Goal: Task Accomplishment & Management: Use online tool/utility

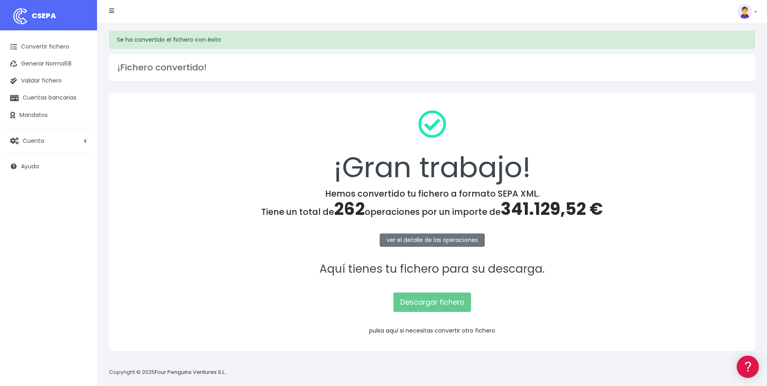
click at [475, 332] on link "pulsa aquí si necesitas convertir otro fichero" at bounding box center [432, 330] width 126 height 8
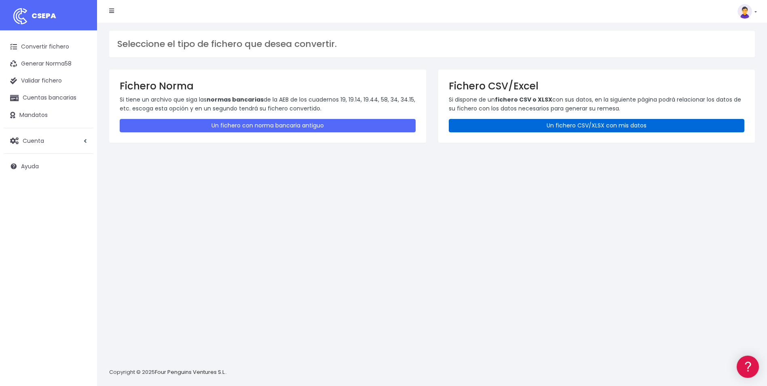
click at [553, 125] on link "Un fichero CSV/XLSX con mis datos" at bounding box center [597, 125] width 296 height 13
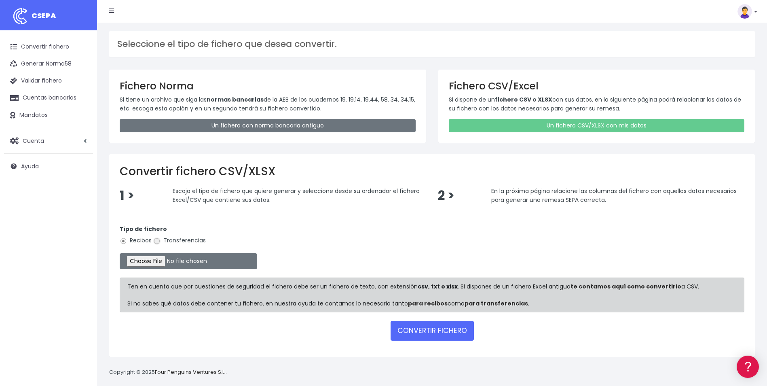
click at [159, 243] on input "Transferencias" at bounding box center [156, 240] width 7 height 7
radio input "true"
click at [160, 265] on input "file" at bounding box center [189, 261] width 138 height 16
type input "C:\fakepath\REMESA VIGO_082025 ok.csv"
click at [441, 337] on button "CONVERTIR FICHERO" at bounding box center [432, 330] width 83 height 19
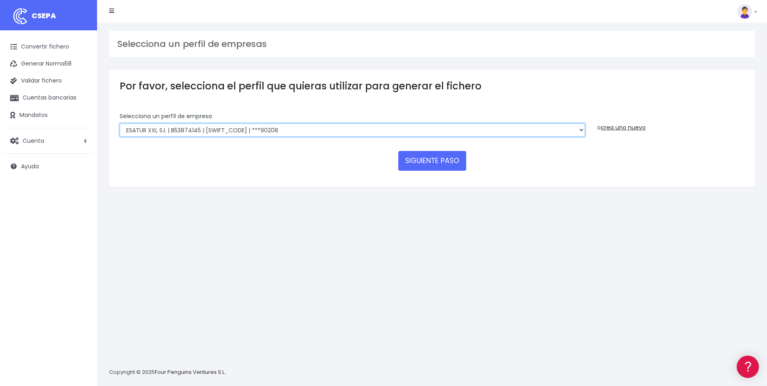
click at [582, 133] on select "INSTITUTO MEDITERRANEO DE ESTUDIOS DE PR | ES91001B53342739 | [SWIFT_CODE] | **…" at bounding box center [353, 130] width 466 height 14
select select "865"
click at [120, 123] on select "INSTITUTO MEDITERRANEO DE ESTUDIOS DE PR | ES91001B53342739 | [SWIFT_CODE] | **…" at bounding box center [353, 130] width 466 height 14
click at [424, 161] on button "SIGUIENTE PASO" at bounding box center [432, 160] width 68 height 19
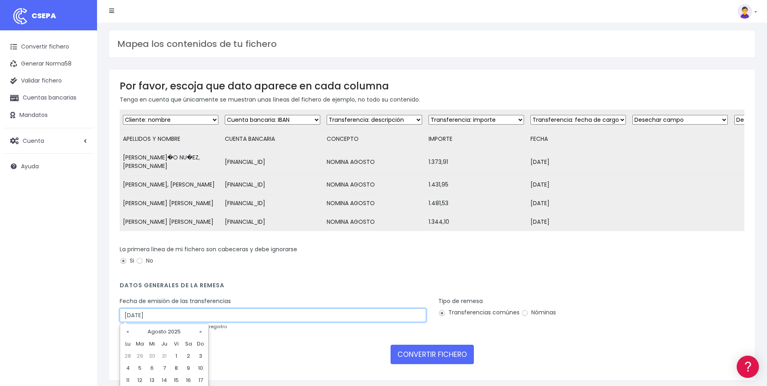
click at [240, 313] on input "30/08/2025" at bounding box center [273, 315] width 307 height 14
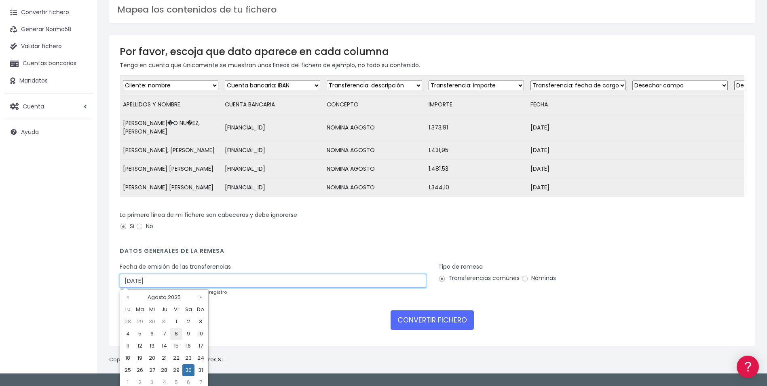
scroll to position [39, 0]
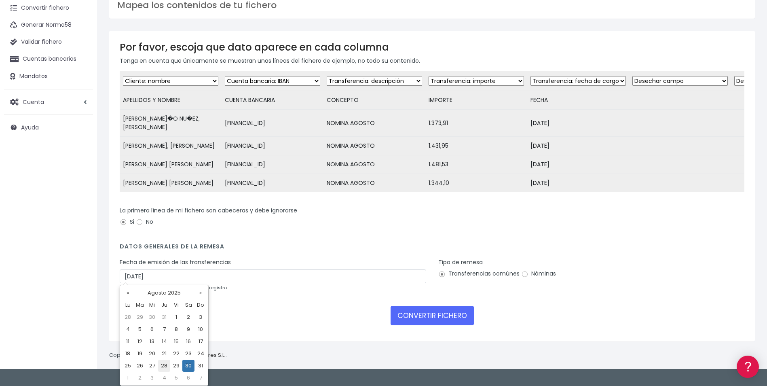
click at [166, 368] on td "28" at bounding box center [164, 366] width 12 height 12
type input "[DATE]"
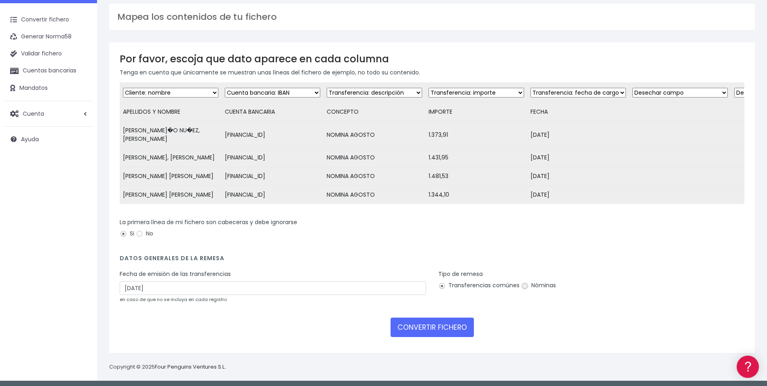
click at [526, 284] on input "Nóminas" at bounding box center [524, 285] width 7 height 7
radio input "true"
click at [453, 320] on button "CONVERTIR FICHERO" at bounding box center [432, 327] width 83 height 19
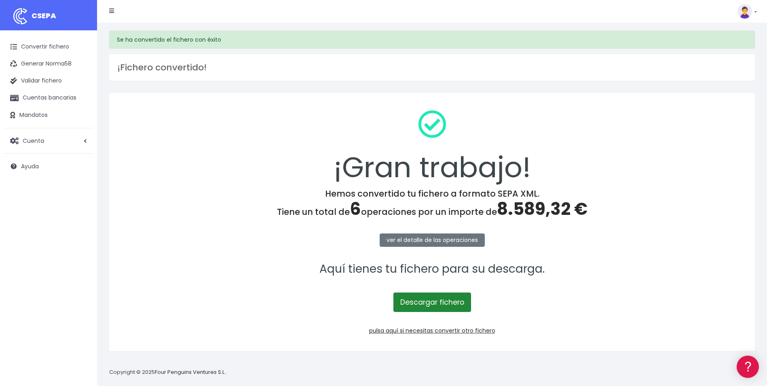
click at [451, 301] on link "Descargar fichero" at bounding box center [433, 301] width 78 height 19
click at [461, 330] on link "pulsa aquí si necesitas convertir otro fichero" at bounding box center [432, 330] width 126 height 8
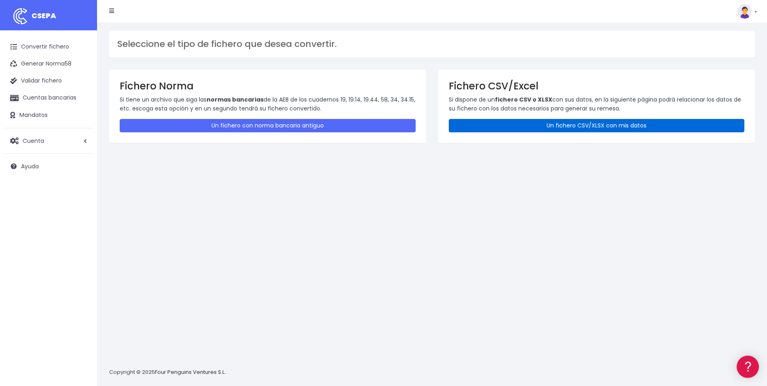
click at [578, 123] on link "Un fichero CSV/XLSX con mis datos" at bounding box center [597, 125] width 296 height 13
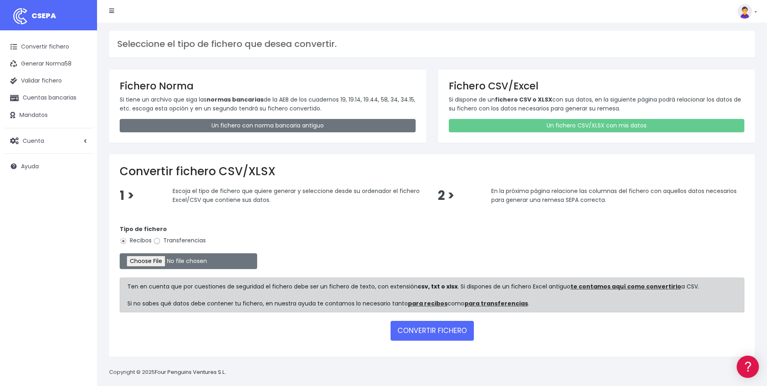
click at [155, 242] on input "Transferencias" at bounding box center [156, 240] width 7 height 7
radio input "true"
click at [146, 258] on input "file" at bounding box center [189, 261] width 138 height 16
type input "C:\fakepath\REMESA ASTURIAS_082025 OK .csv"
click at [440, 326] on button "CONVERTIR FICHERO" at bounding box center [432, 330] width 83 height 19
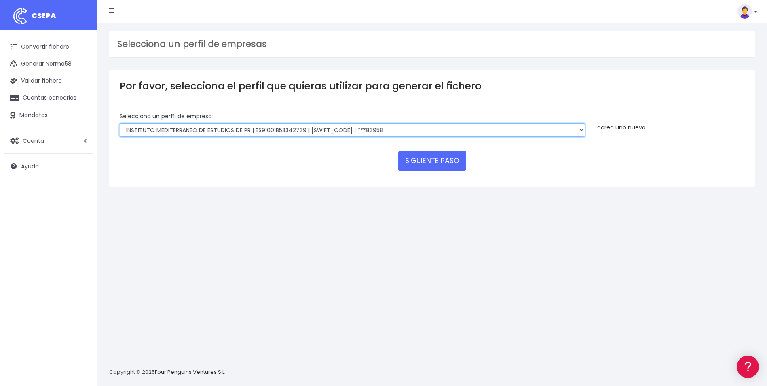
click at [583, 132] on select "INSTITUTO MEDITERRANEO DE ESTUDIOS DE PR | ES91001B53342739 | BSCHESMMXXX | ***…" at bounding box center [353, 130] width 466 height 14
select select "865"
click at [120, 123] on select "INSTITUTO MEDITERRANEO DE ESTUDIOS DE PR | ES91001B53342739 | BSCHESMMXXX | ***…" at bounding box center [353, 130] width 466 height 14
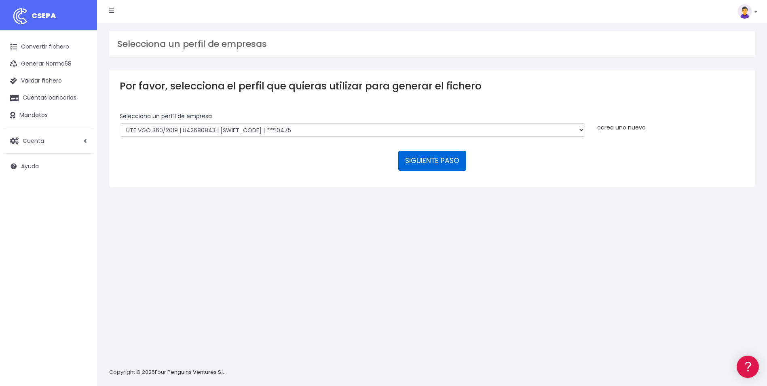
click at [438, 164] on button "SIGUIENTE PASO" at bounding box center [432, 160] width 68 height 19
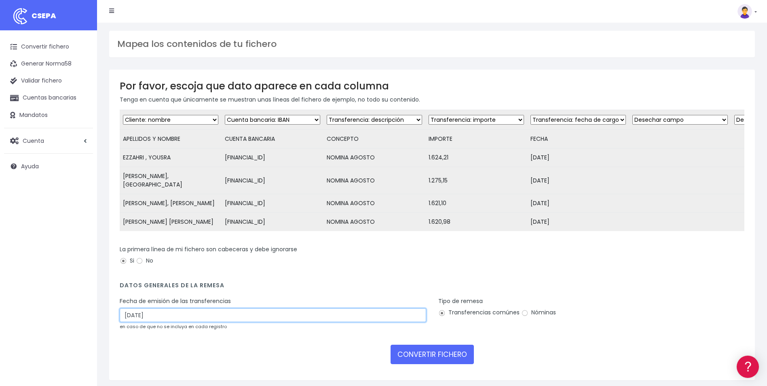
click at [204, 310] on input "30/08/2025" at bounding box center [273, 315] width 307 height 14
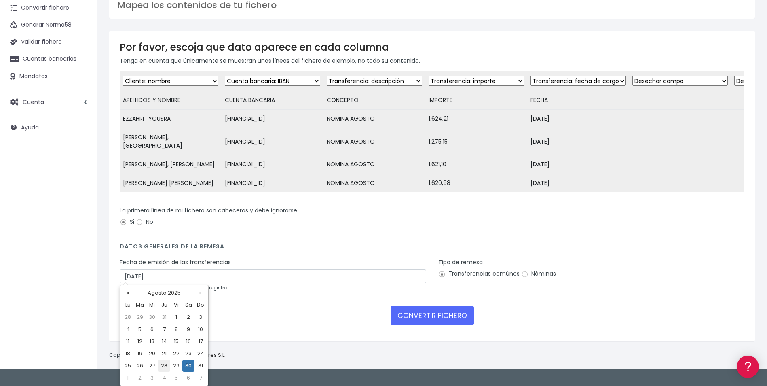
click at [163, 366] on td "28" at bounding box center [164, 366] width 12 height 12
type input "28/08/2025"
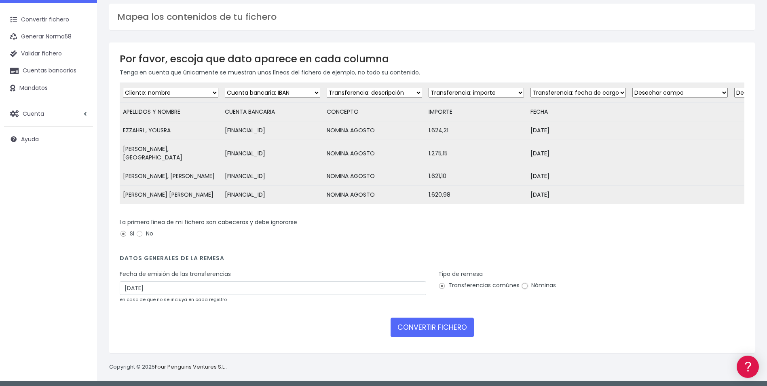
click at [523, 284] on input "Nóminas" at bounding box center [524, 285] width 7 height 7
radio input "true"
click at [431, 326] on button "CONVERTIR FICHERO" at bounding box center [432, 327] width 83 height 19
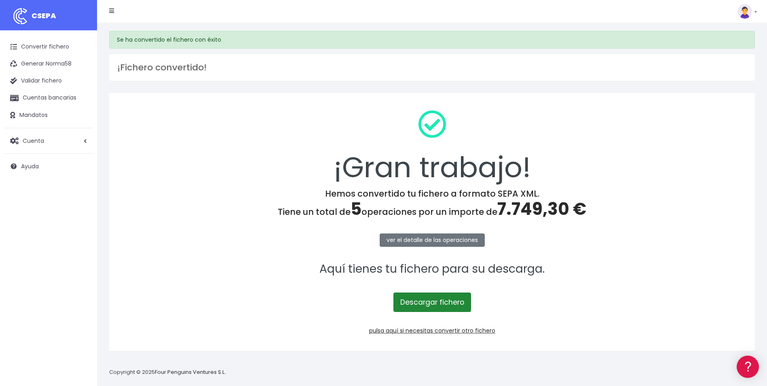
click at [420, 304] on link "Descargar fichero" at bounding box center [433, 301] width 78 height 19
click at [429, 330] on link "pulsa aquí si necesitas convertir otro fichero" at bounding box center [432, 330] width 126 height 8
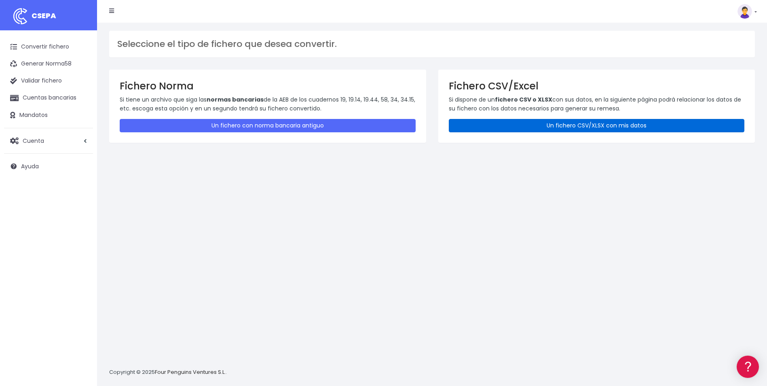
click at [603, 124] on link "Un fichero CSV/XLSX con mis datos" at bounding box center [597, 125] width 296 height 13
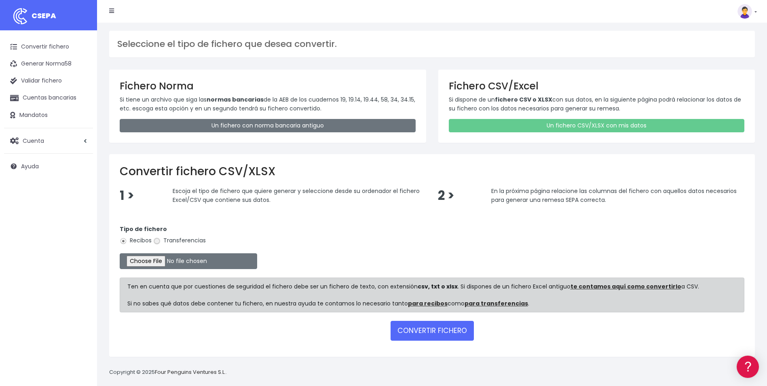
click at [156, 240] on input "Transferencias" at bounding box center [156, 240] width 7 height 7
radio input "true"
click at [146, 262] on input "file" at bounding box center [189, 261] width 138 height 16
type input "C:\fakepath\REMESA ASTURIAS_082025 OK .csv"
click at [446, 332] on button "CONVERTIR FICHERO" at bounding box center [432, 330] width 83 height 19
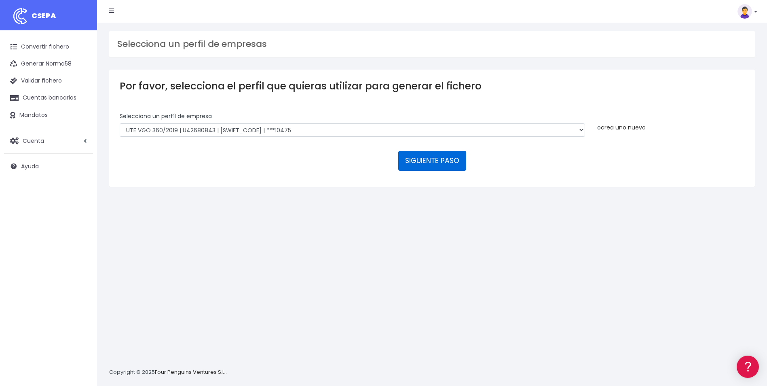
click at [455, 167] on button "SIGUIENTE PASO" at bounding box center [432, 160] width 68 height 19
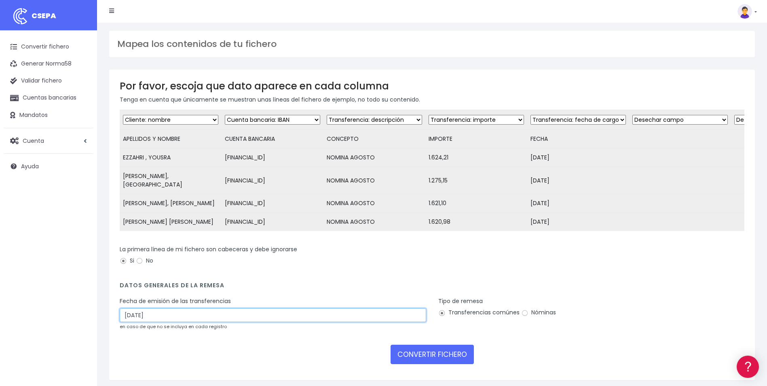
click at [176, 309] on input "30/08/2025" at bounding box center [273, 315] width 307 height 14
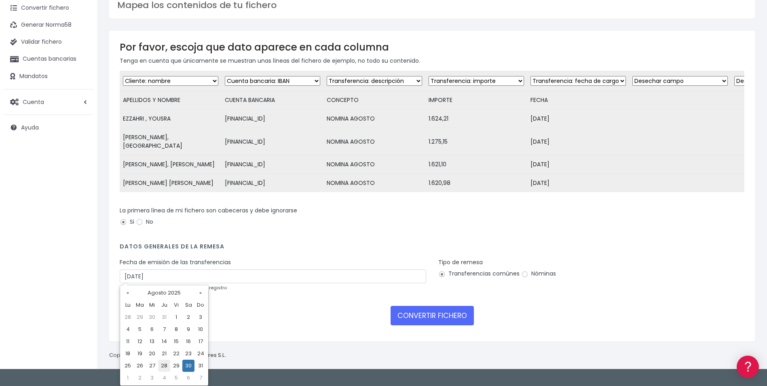
click at [167, 365] on td "28" at bounding box center [164, 366] width 12 height 12
type input "[DATE]"
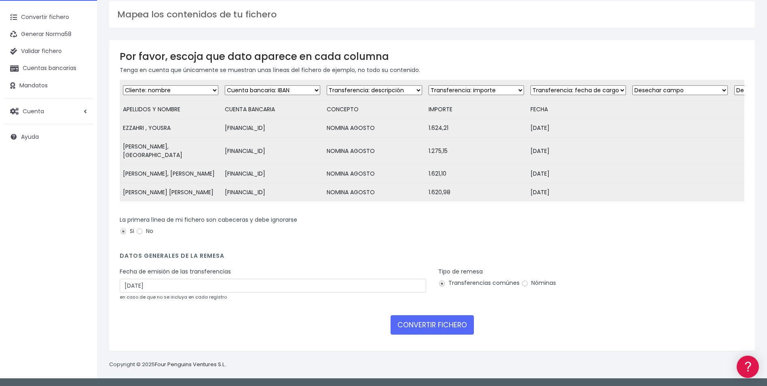
scroll to position [27, 0]
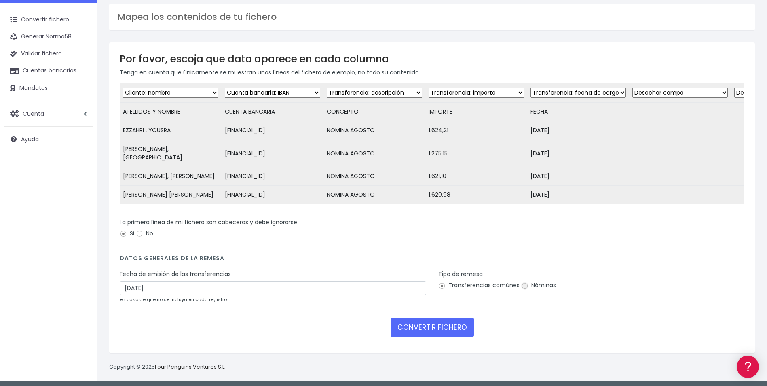
click at [526, 284] on input "Nóminas" at bounding box center [524, 285] width 7 height 7
radio input "true"
click at [450, 322] on button "CONVERTIR FICHERO" at bounding box center [432, 327] width 83 height 19
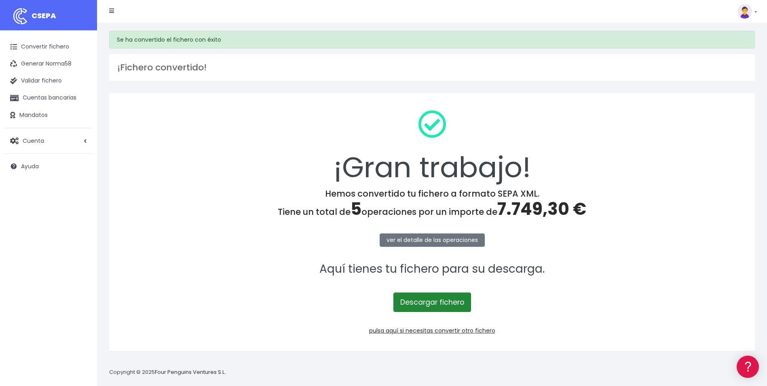
click at [451, 305] on link "Descargar fichero" at bounding box center [433, 301] width 78 height 19
click at [440, 328] on link "pulsa aquí si necesitas convertir otro fichero" at bounding box center [432, 330] width 126 height 8
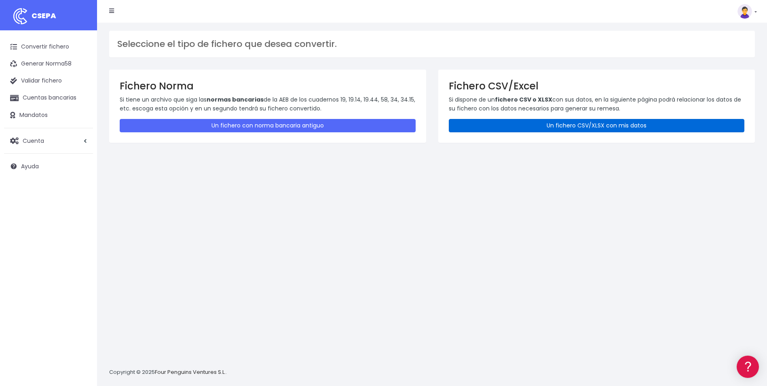
click at [609, 127] on link "Un fichero CSV/XLSX con mis datos" at bounding box center [597, 125] width 296 height 13
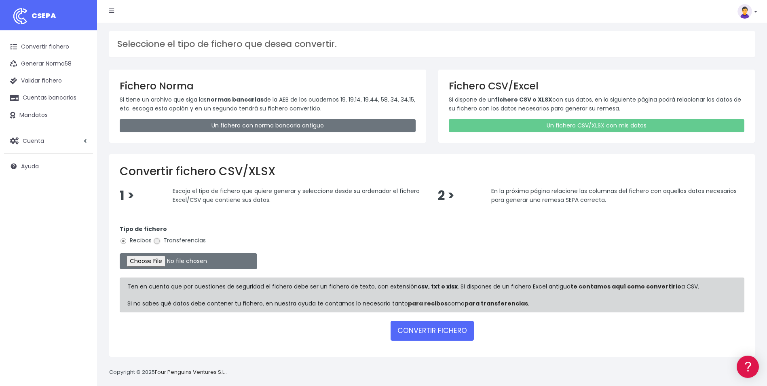
click at [157, 241] on input "Transferencias" at bounding box center [156, 240] width 7 height 7
radio input "true"
click at [146, 266] on input "file" at bounding box center [189, 261] width 138 height 16
type input "C:\fakepath\REMESA ACE_082025 ok .csv"
click at [433, 328] on button "CONVERTIR FICHERO" at bounding box center [432, 330] width 83 height 19
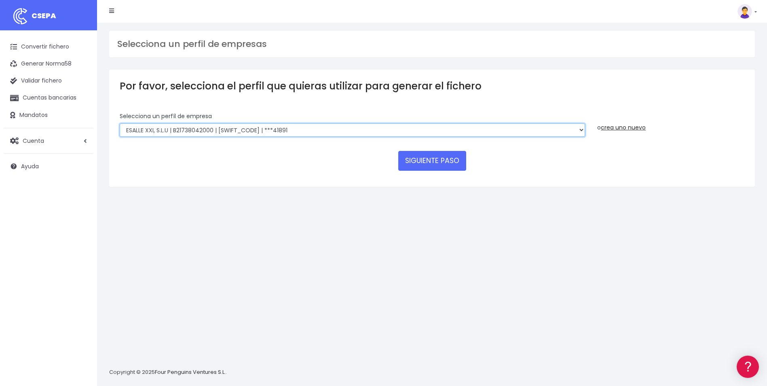
click at [583, 131] on select "INSTITUTO MEDITERRANEO DE ESTUDIOS DE PR | ES91001B53342739 | BSCHESMMXXX | ***…" at bounding box center [353, 130] width 466 height 14
select select "1887"
click at [120, 123] on select "INSTITUTO MEDITERRANEO DE ESTUDIOS DE PR | ES91001B53342739 | BSCHESMMXXX | ***…" at bounding box center [353, 130] width 466 height 14
click at [434, 159] on button "SIGUIENTE PASO" at bounding box center [432, 160] width 68 height 19
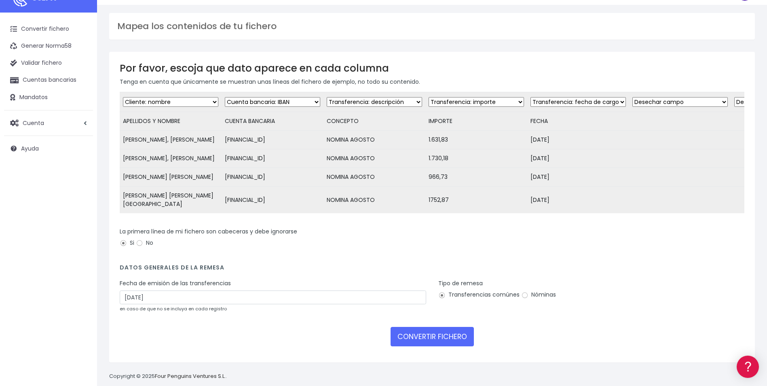
scroll to position [27, 0]
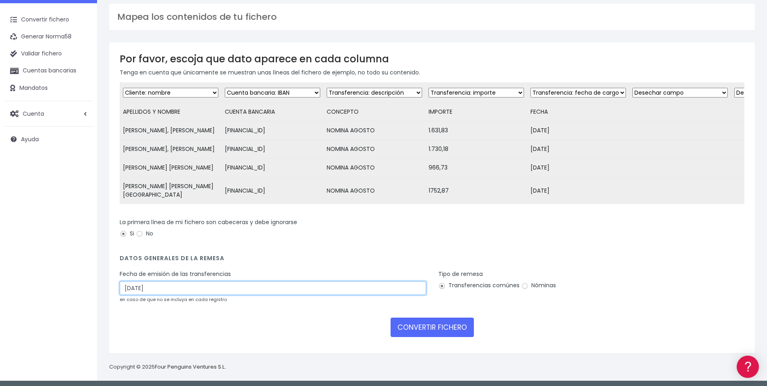
click at [176, 281] on input "30/08/2025" at bounding box center [273, 288] width 307 height 14
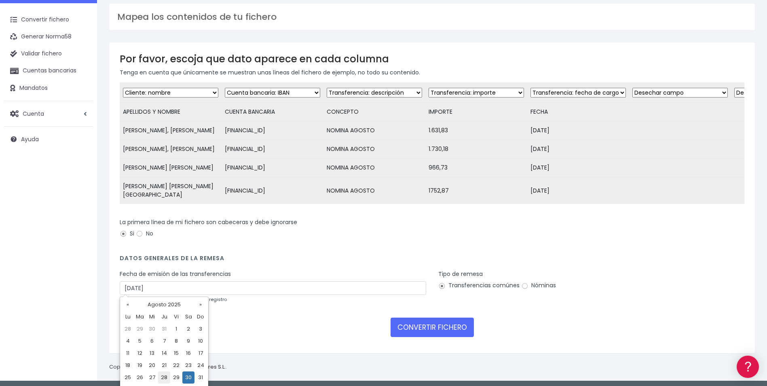
click at [164, 379] on td "28" at bounding box center [164, 377] width 12 height 12
type input "[DATE]"
click at [522, 284] on input "Nóminas" at bounding box center [524, 285] width 7 height 7
radio input "true"
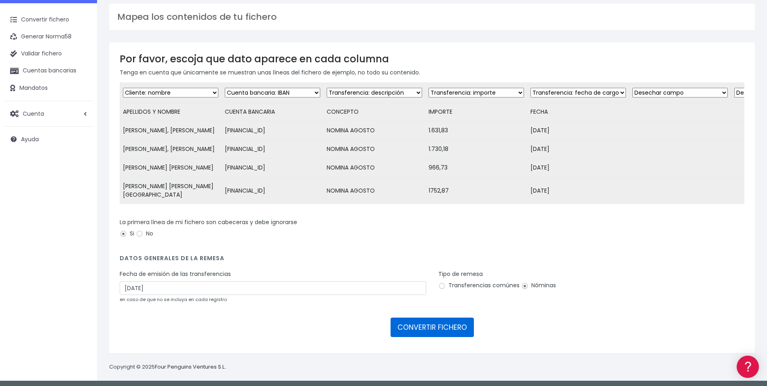
click at [451, 327] on button "CONVERTIR FICHERO" at bounding box center [432, 327] width 83 height 19
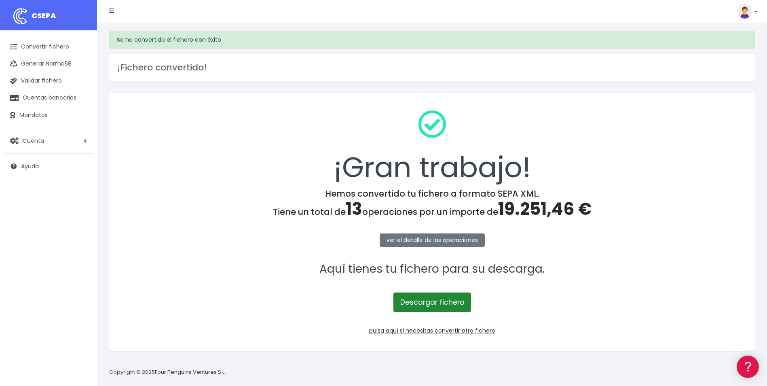
click at [430, 300] on link "Descargar fichero" at bounding box center [433, 301] width 78 height 19
click at [435, 309] on link "Descargar fichero" at bounding box center [433, 301] width 78 height 19
click at [427, 332] on link "pulsa aquí si necesitas convertir otro fichero" at bounding box center [432, 330] width 126 height 8
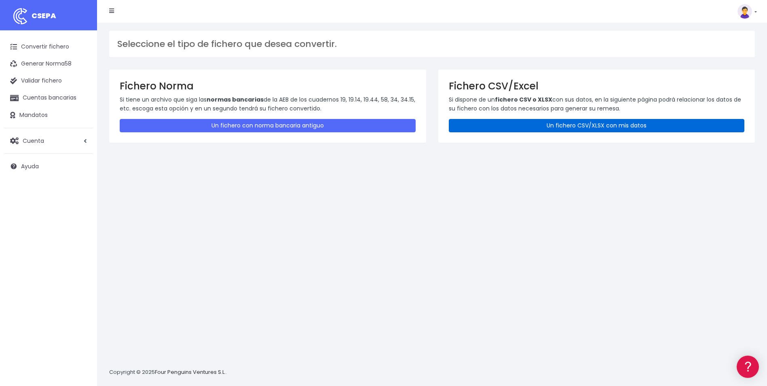
click at [636, 122] on link "Un fichero CSV/XLSX con mis datos" at bounding box center [597, 125] width 296 height 13
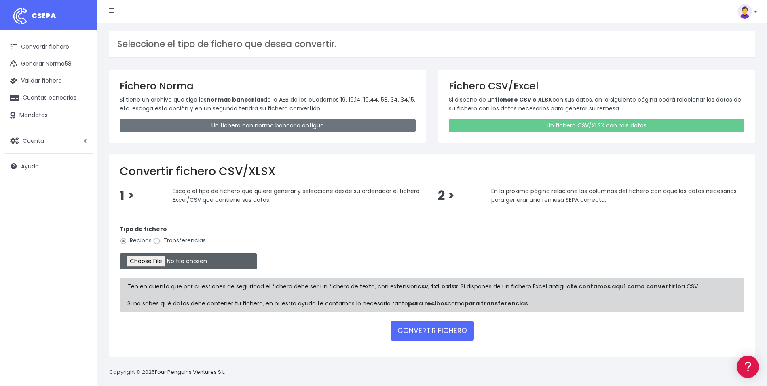
drag, startPoint x: 158, startPoint y: 239, endPoint x: 151, endPoint y: 262, distance: 23.7
click at [158, 242] on input "Transferencias" at bounding box center [156, 240] width 7 height 7
radio input "true"
click at [151, 262] on input "file" at bounding box center [189, 261] width 138 height 16
type input "C:\fakepath\REMESA FUE_082025.ok.csv"
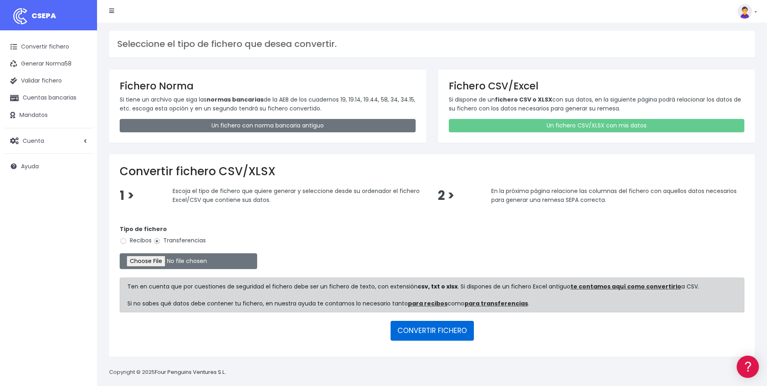
click at [442, 334] on button "CONVERTIR FICHERO" at bounding box center [432, 330] width 83 height 19
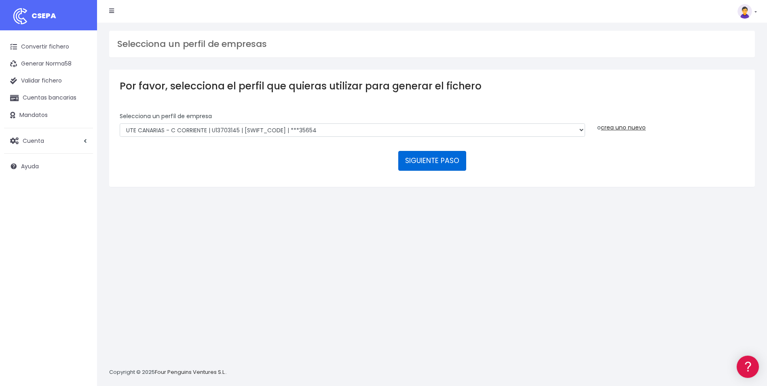
click at [433, 157] on button "SIGUIENTE PASO" at bounding box center [432, 160] width 68 height 19
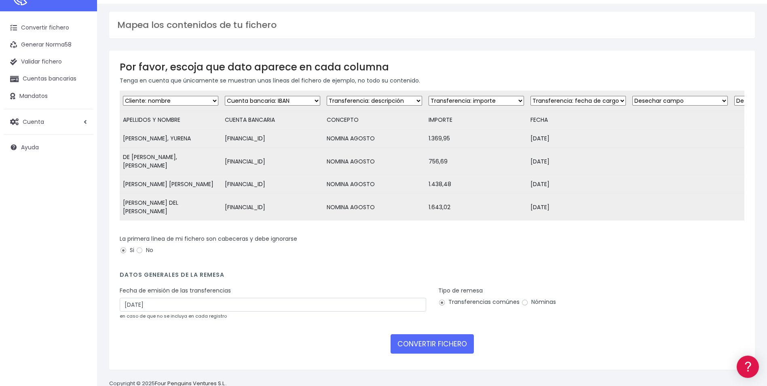
scroll to position [36, 0]
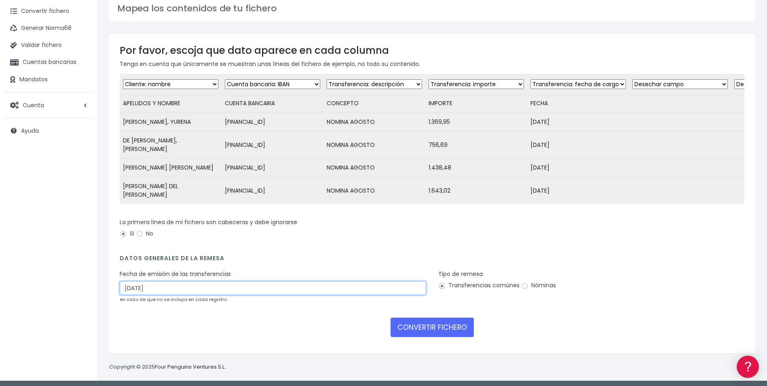
click at [155, 287] on input "30/08/2025" at bounding box center [273, 288] width 307 height 14
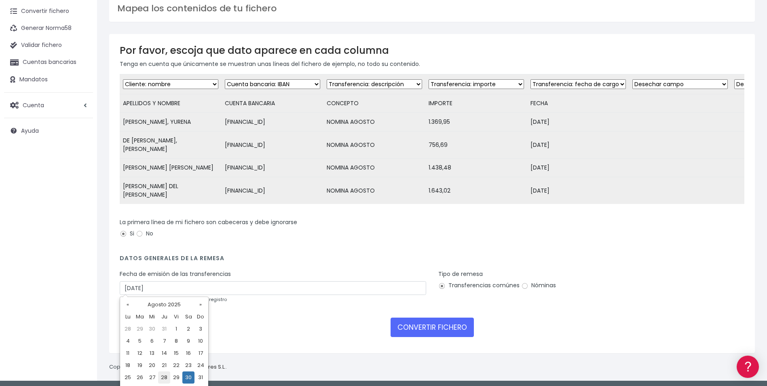
click at [161, 375] on td "28" at bounding box center [164, 377] width 12 height 12
type input "[DATE]"
click at [523, 285] on input "Nóminas" at bounding box center [524, 285] width 7 height 7
radio input "true"
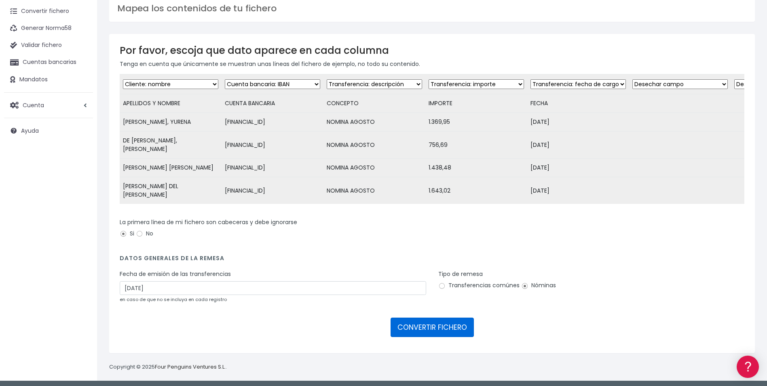
click at [449, 326] on button "CONVERTIR FICHERO" at bounding box center [432, 327] width 83 height 19
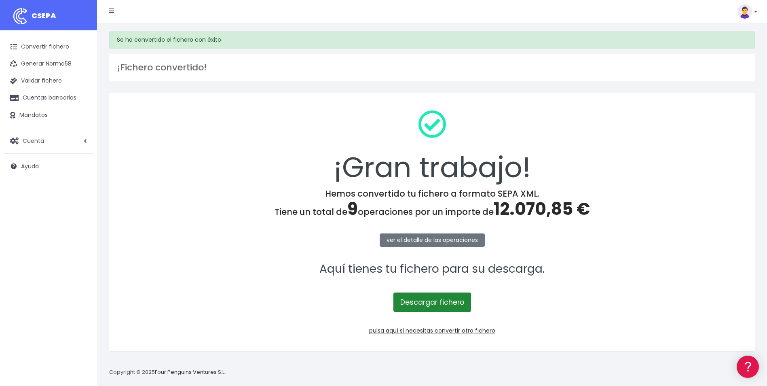
click at [449, 307] on link "Descargar fichero" at bounding box center [433, 301] width 78 height 19
click at [448, 328] on link "pulsa aquí si necesitas convertir otro fichero" at bounding box center [432, 330] width 126 height 8
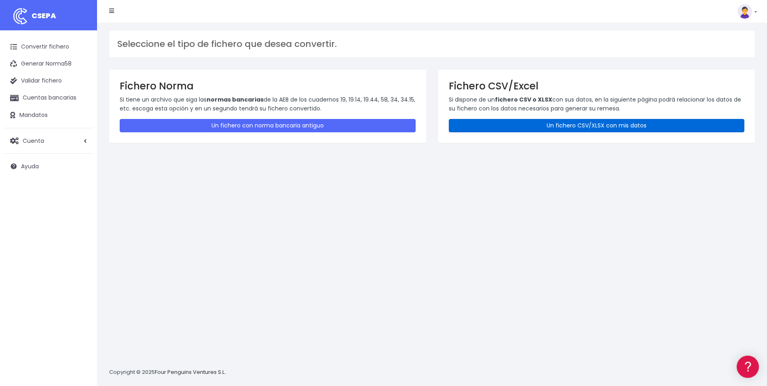
click at [556, 123] on link "Un fichero CSV/XLSX con mis datos" at bounding box center [597, 125] width 296 height 13
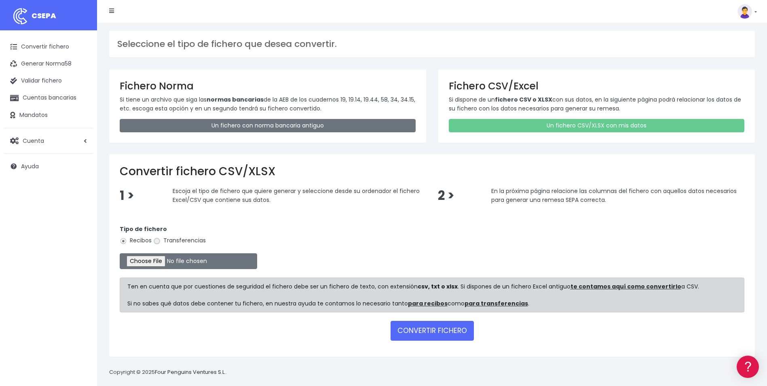
click at [157, 241] on input "Transferencias" at bounding box center [156, 240] width 7 height 7
radio input "true"
click at [146, 261] on input "file" at bounding box center [189, 261] width 138 height 16
type input "C:\fakepath\REMESA LPA_082025_ok.csv"
click at [435, 334] on button "CONVERTIR FICHERO" at bounding box center [432, 330] width 83 height 19
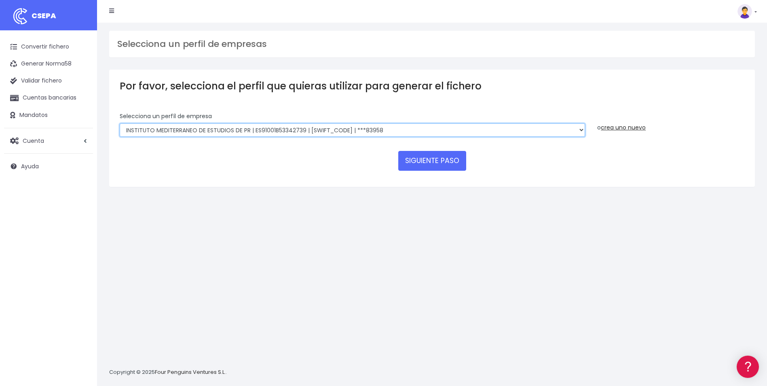
click at [438, 133] on select "INSTITUTO MEDITERRANEO DE ESTUDIOS DE PR | ES91001B53342739 | [SWIFT_CODE] | **…" at bounding box center [353, 130] width 466 height 14
select select "1887"
click at [120, 123] on select "INSTITUTO MEDITERRANEO DE ESTUDIOS DE PR | ES91001B53342739 | [SWIFT_CODE] | **…" at bounding box center [353, 130] width 466 height 14
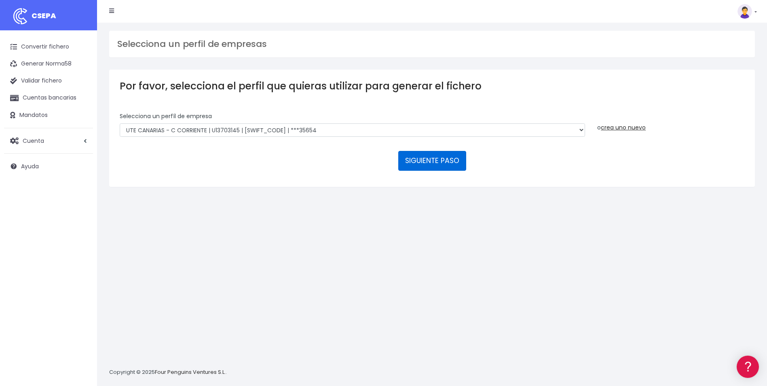
click at [433, 163] on button "SIGUIENTE PASO" at bounding box center [432, 160] width 68 height 19
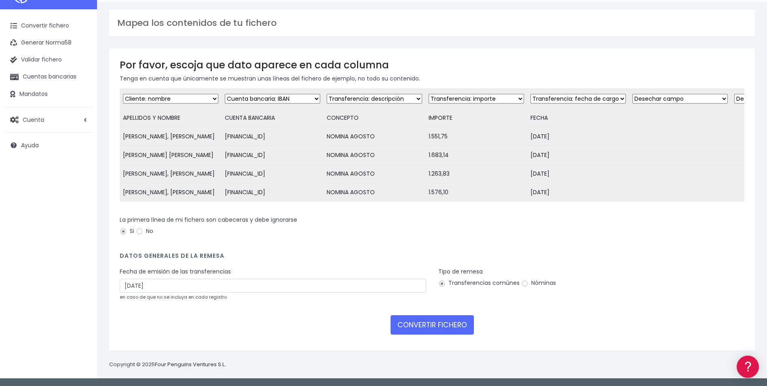
scroll to position [44, 0]
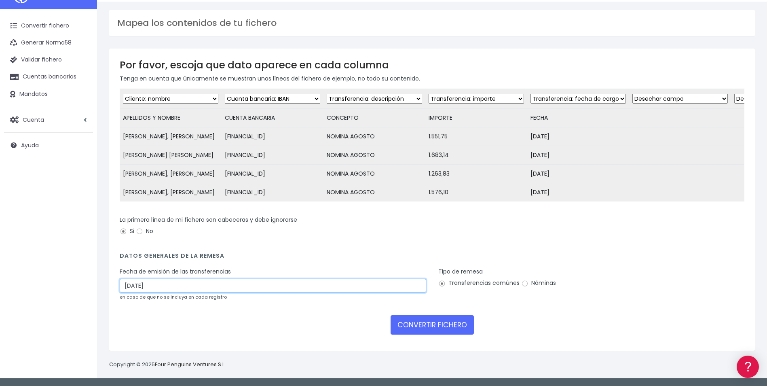
click at [160, 285] on input "30/08/2025" at bounding box center [273, 286] width 307 height 14
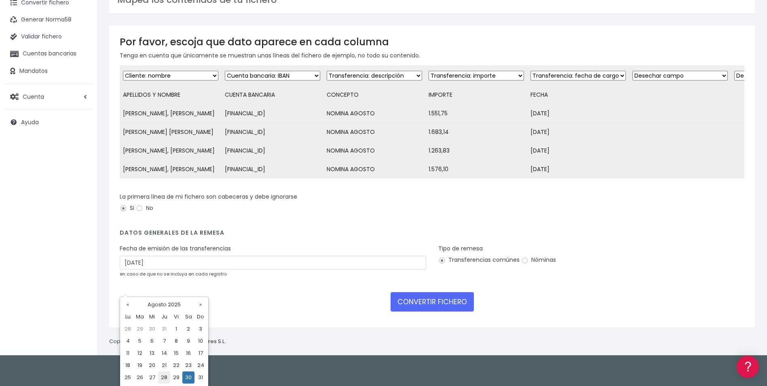
click at [159, 378] on td "28" at bounding box center [164, 377] width 12 height 12
type input "[DATE]"
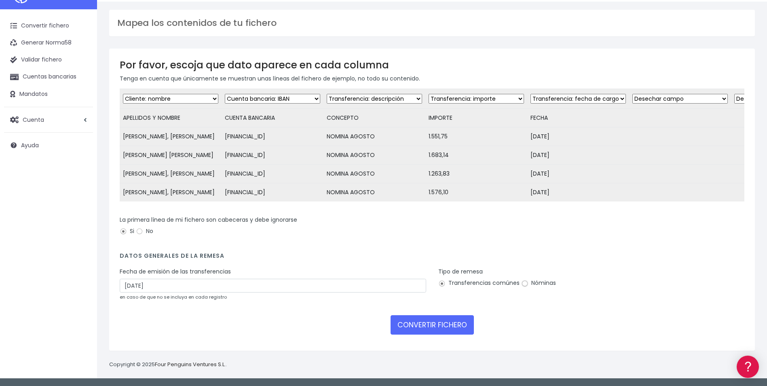
click at [523, 283] on input "Nóminas" at bounding box center [524, 283] width 7 height 7
radio input "true"
click at [460, 325] on button "CONVERTIR FICHERO" at bounding box center [432, 324] width 83 height 19
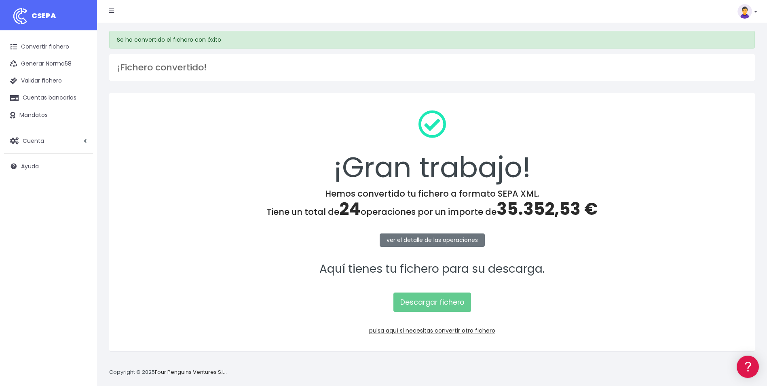
scroll to position [8, 0]
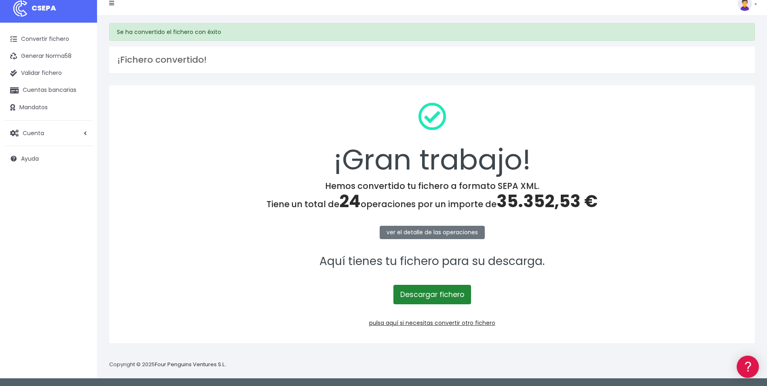
click at [449, 294] on link "Descargar fichero" at bounding box center [433, 294] width 78 height 19
click at [439, 53] on div "¡Fichero convertido!" at bounding box center [432, 60] width 646 height 27
click at [420, 323] on link "pulsa aquí si necesitas convertir otro fichero" at bounding box center [432, 323] width 126 height 8
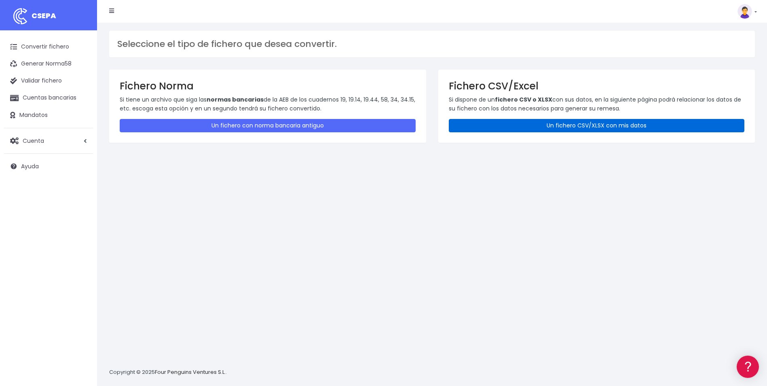
click at [595, 121] on link "Un fichero CSV/XLSX con mis datos" at bounding box center [597, 125] width 296 height 13
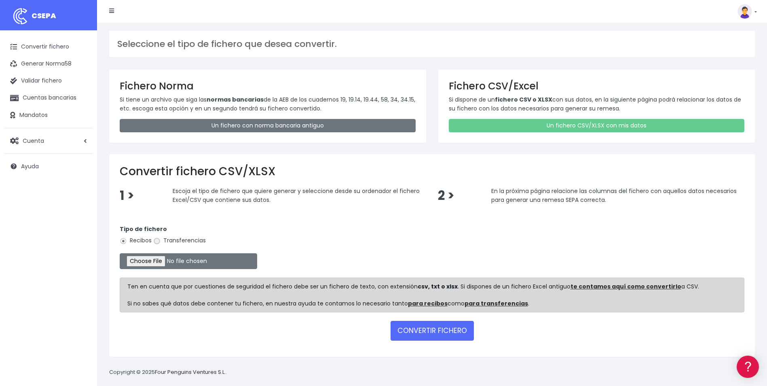
click at [160, 242] on input "Transferencias" at bounding box center [156, 240] width 7 height 7
radio input "true"
click at [155, 256] on input "file" at bounding box center [189, 261] width 138 height 16
type input "C:\fakepath\REMESA TFN_082025.ok.csv"
click at [426, 329] on button "CONVERTIR FICHERO" at bounding box center [432, 330] width 83 height 19
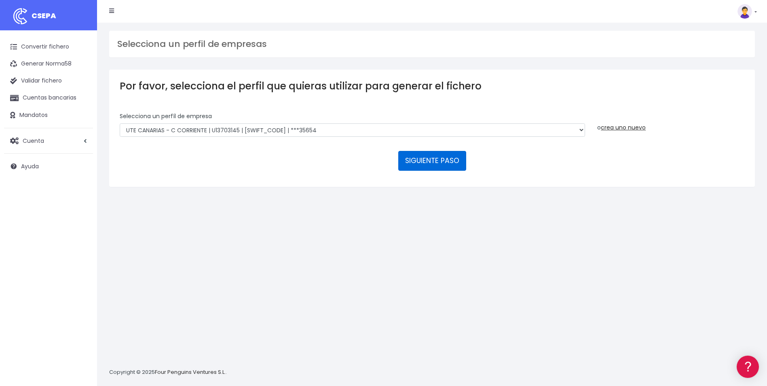
click at [442, 159] on button "SIGUIENTE PASO" at bounding box center [432, 160] width 68 height 19
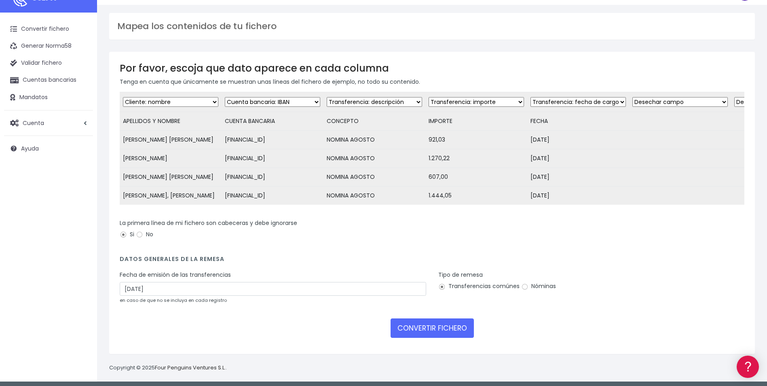
scroll to position [27, 0]
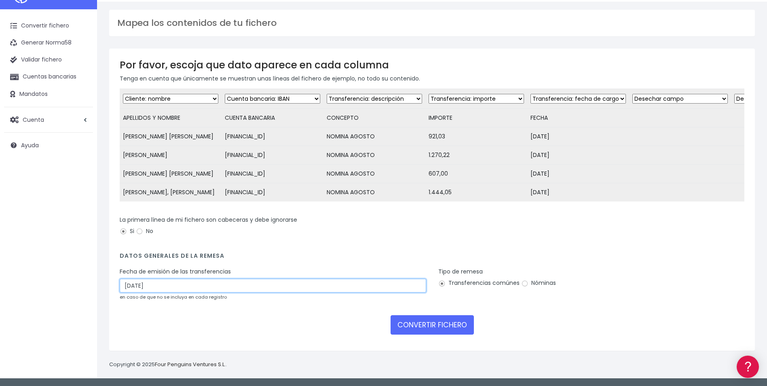
click at [246, 286] on input "30/08/2025" at bounding box center [273, 286] width 307 height 14
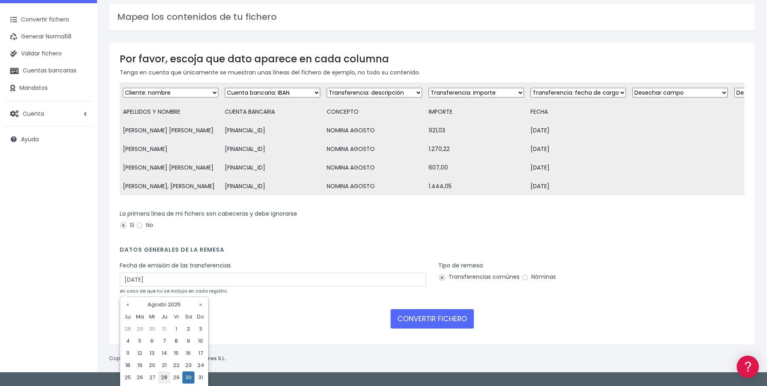
click at [165, 377] on td "28" at bounding box center [164, 377] width 12 height 12
type input "28/08/2025"
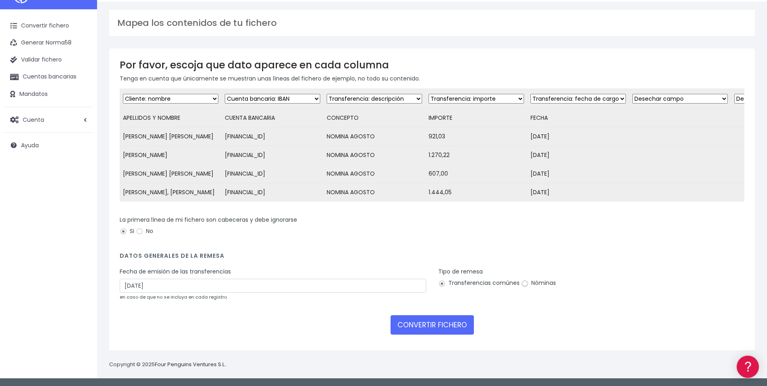
click at [524, 286] on input "Nóminas" at bounding box center [524, 283] width 7 height 7
radio input "true"
click at [454, 321] on button "CONVERTIR FICHERO" at bounding box center [432, 324] width 83 height 19
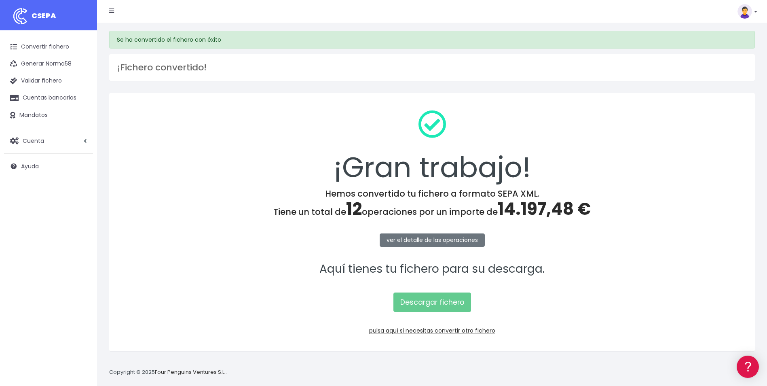
scroll to position [8, 0]
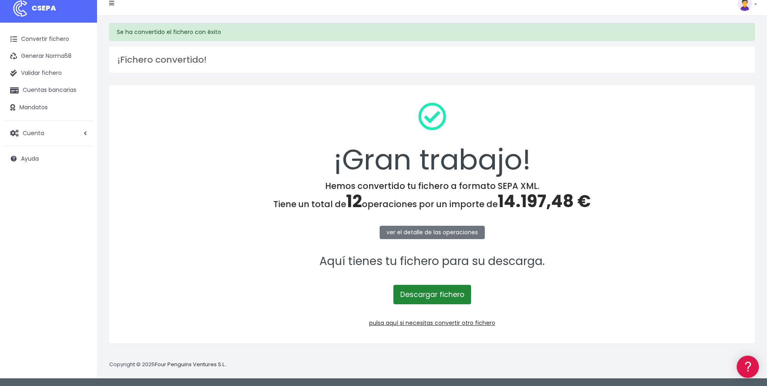
click at [442, 289] on link "Descargar fichero" at bounding box center [433, 294] width 78 height 19
click at [441, 324] on link "pulsa aquí si necesitas convertir otro fichero" at bounding box center [432, 323] width 126 height 8
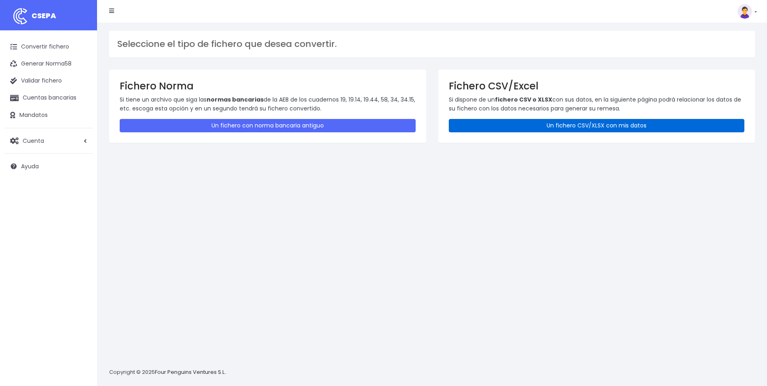
click at [566, 128] on link "Un fichero CSV/XLSX con mis datos" at bounding box center [597, 125] width 296 height 13
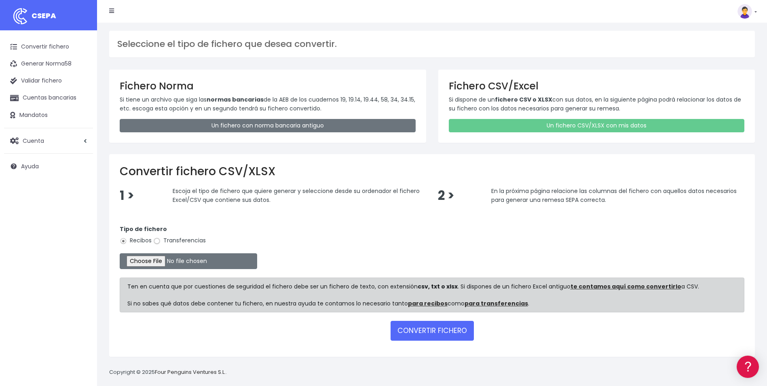
click at [155, 241] on input "Transferencias" at bounding box center [156, 240] width 7 height 7
radio input "true"
click at [147, 260] on input "file" at bounding box center [189, 261] width 138 height 16
type input "C:\fakepath\REMESA TFS_082025.ok.csv"
click at [434, 331] on button "CONVERTIR FICHERO" at bounding box center [432, 330] width 83 height 19
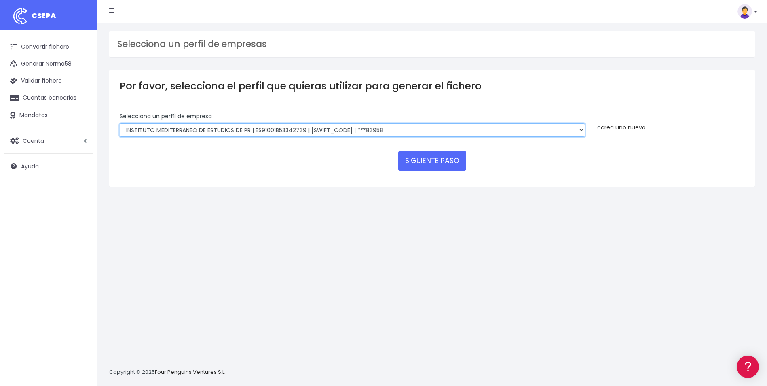
click at [582, 129] on select "INSTITUTO MEDITERRANEO DE ESTUDIOS DE PR | ES91001B53342739 | [SWIFT_CODE] | **…" at bounding box center [353, 130] width 466 height 14
select select "1887"
click at [120, 123] on select "INSTITUTO MEDITERRANEO DE ESTUDIOS DE PR | ES91001B53342739 | [SWIFT_CODE] | **…" at bounding box center [353, 130] width 466 height 14
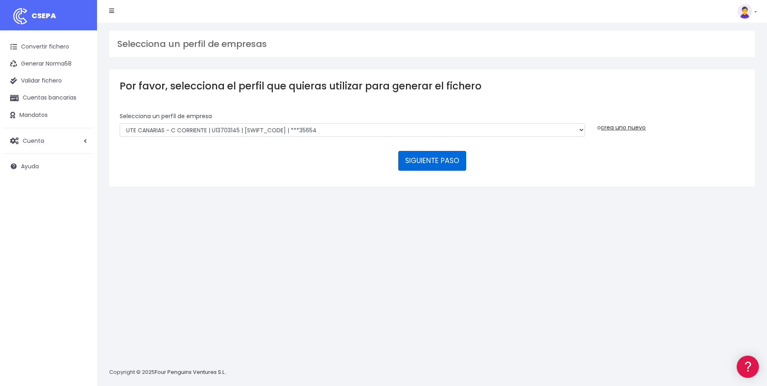
click at [451, 155] on button "SIGUIENTE PASO" at bounding box center [432, 160] width 68 height 19
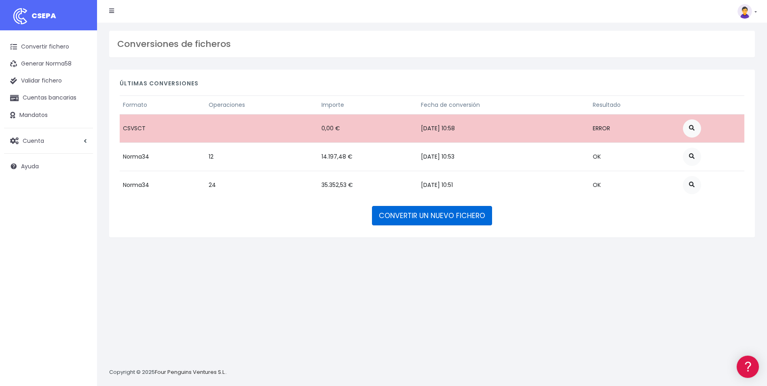
click at [412, 220] on link "CONVERTIR UN NUEVO FICHERO" at bounding box center [432, 215] width 120 height 19
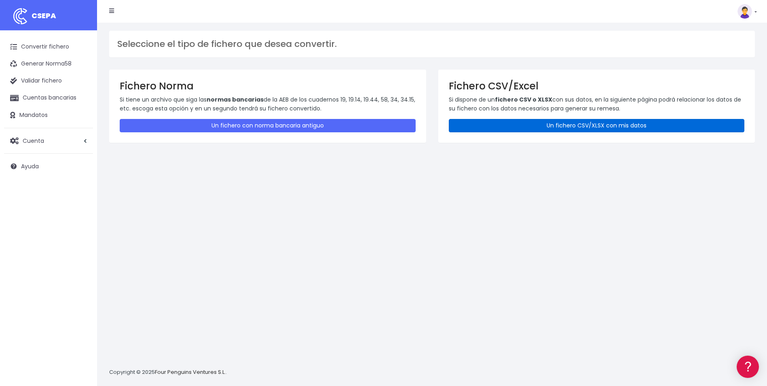
click at [554, 125] on link "Un fichero CSV/XLSX con mis datos" at bounding box center [597, 125] width 296 height 13
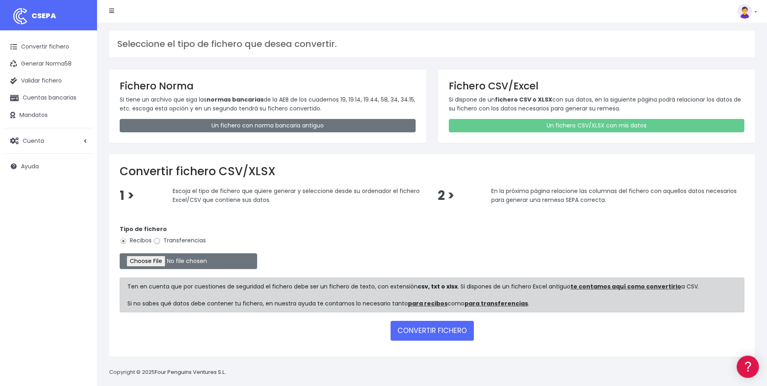
click at [157, 241] on input "Transferencias" at bounding box center [156, 240] width 7 height 7
radio input "true"
click at [154, 258] on input "file" at bounding box center [189, 261] width 138 height 16
type input "C:\fakepath\REMESA TFS_082025.ok.csv"
click at [438, 334] on button "CONVERTIR FICHERO" at bounding box center [432, 330] width 83 height 19
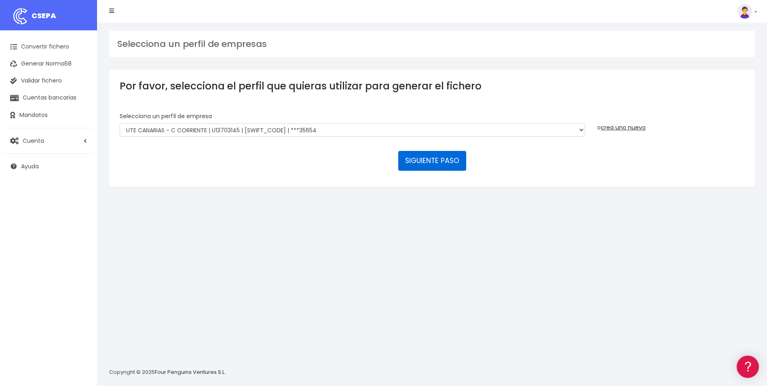
click at [426, 161] on button "SIGUIENTE PASO" at bounding box center [432, 160] width 68 height 19
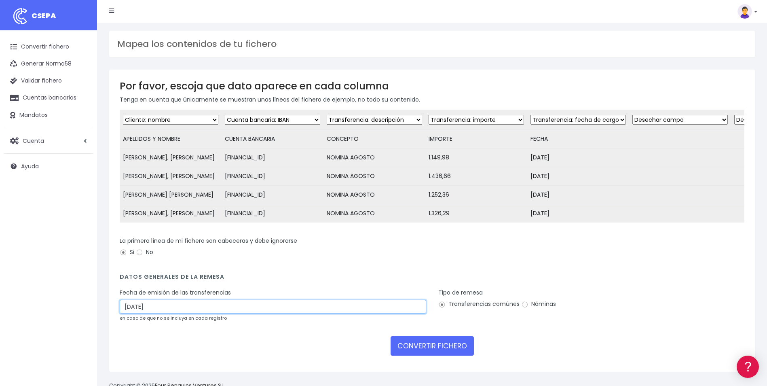
click at [318, 313] on input "30/08/2025" at bounding box center [273, 307] width 307 height 14
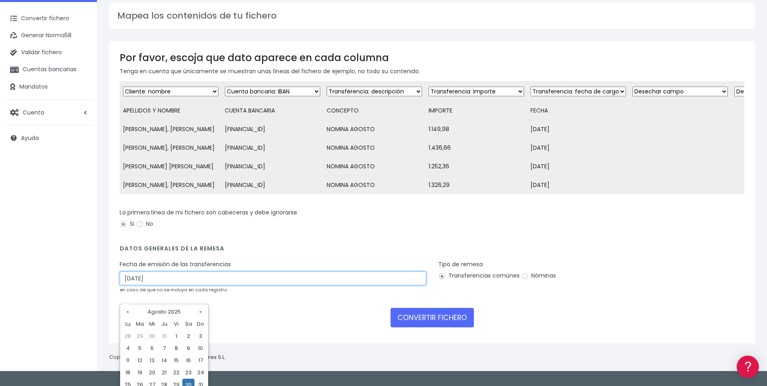
scroll to position [40, 0]
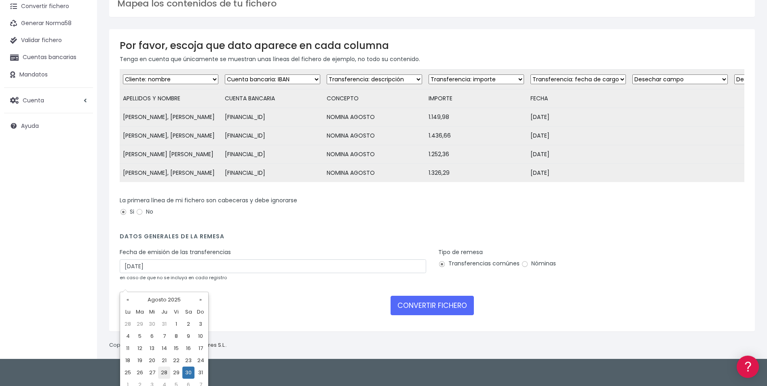
click at [162, 372] on td "28" at bounding box center [164, 372] width 12 height 12
type input "28/08/2025"
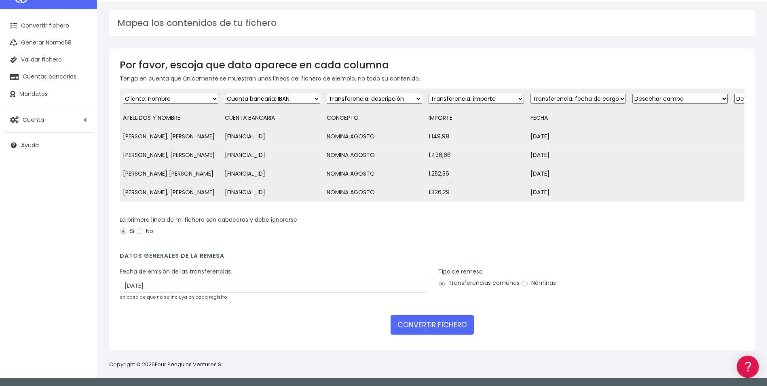
scroll to position [36, 0]
click at [523, 282] on input "Nóminas" at bounding box center [524, 283] width 7 height 7
radio input "true"
click at [451, 326] on button "CONVERTIR FICHERO" at bounding box center [432, 324] width 83 height 19
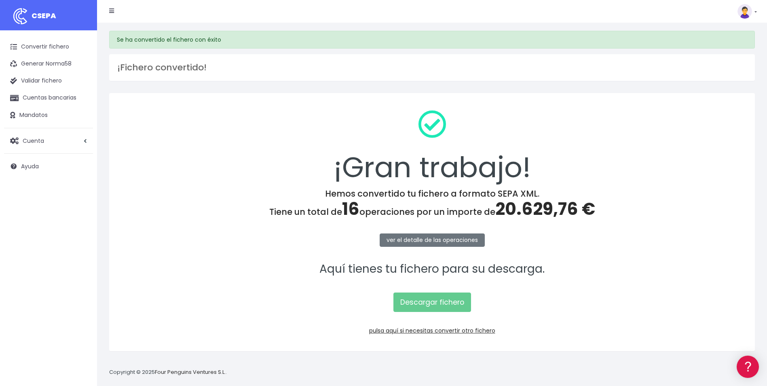
scroll to position [8, 0]
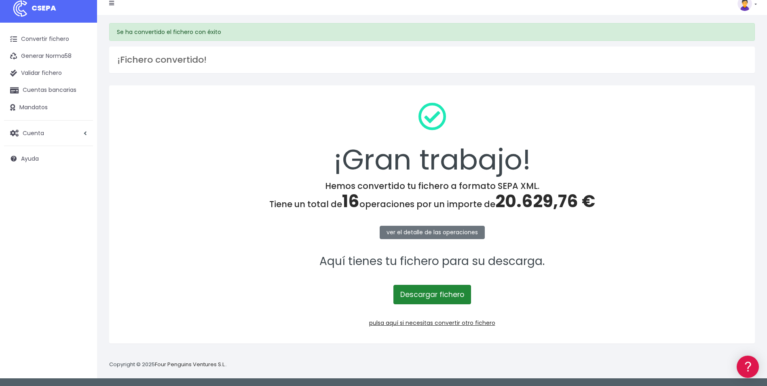
click at [455, 301] on link "Descargar fichero" at bounding box center [433, 294] width 78 height 19
click at [435, 321] on link "pulsa aquí si necesitas convertir otro fichero" at bounding box center [432, 323] width 126 height 8
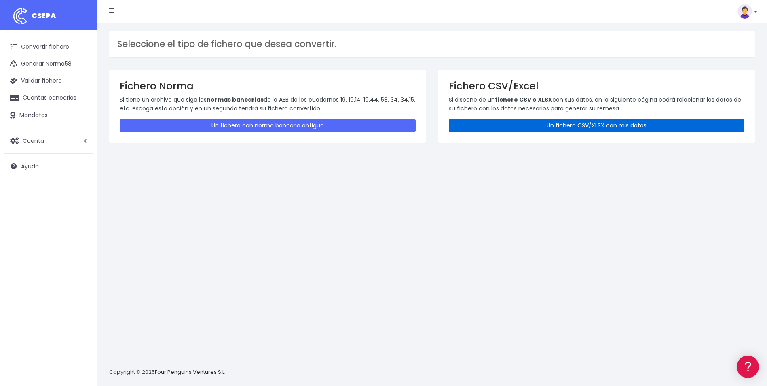
click at [611, 127] on link "Un fichero CSV/XLSX con mis datos" at bounding box center [597, 125] width 296 height 13
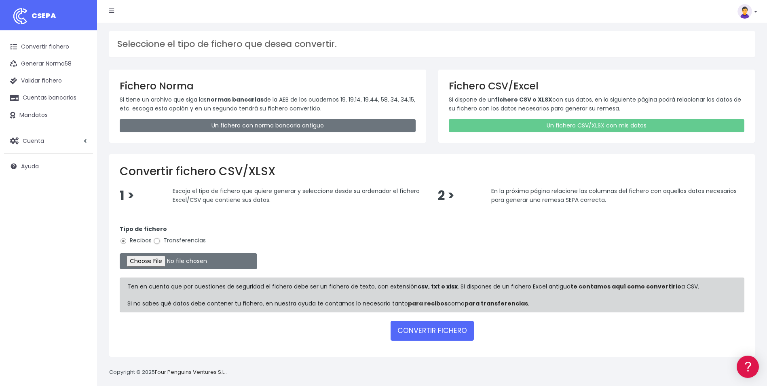
drag, startPoint x: 159, startPoint y: 241, endPoint x: 154, endPoint y: 261, distance: 20.8
click at [159, 241] on input "Transferencias" at bounding box center [156, 240] width 7 height 7
radio input "true"
click at [154, 262] on input "file" at bounding box center [189, 261] width 138 height 16
type input "C:\fakepath\REMESA TFS_082025.ok.csv"
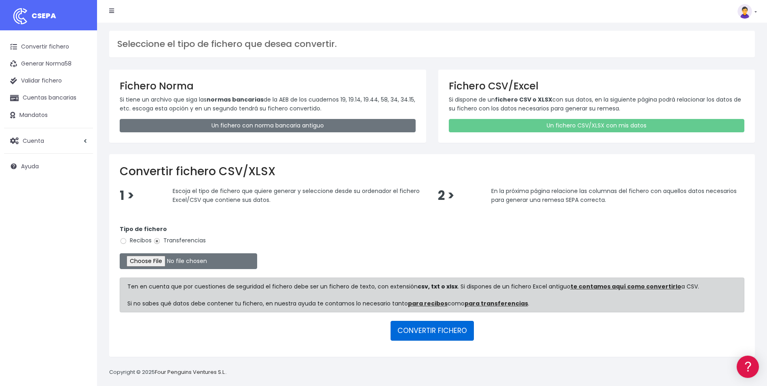
click at [420, 332] on button "CONVERTIR FICHERO" at bounding box center [432, 330] width 83 height 19
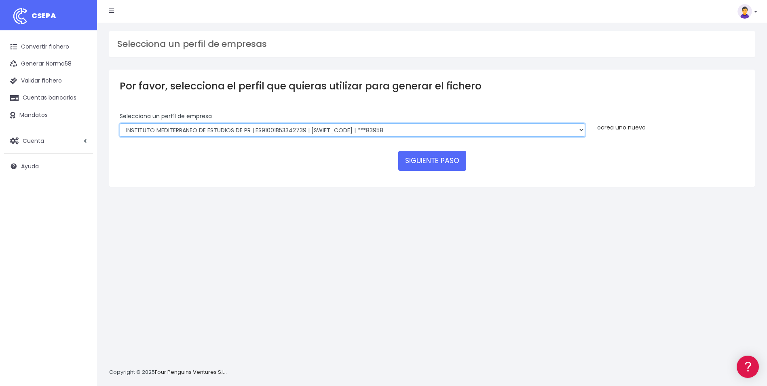
click at [577, 127] on select "INSTITUTO MEDITERRANEO DE ESTUDIOS DE PR | ES91001B53342739 | [SWIFT_CODE] | **…" at bounding box center [353, 130] width 466 height 14
select select "1887"
click at [120, 123] on select "INSTITUTO MEDITERRANEO DE ESTUDIOS DE PR | ES91001B53342739 | [SWIFT_CODE] | **…" at bounding box center [353, 130] width 466 height 14
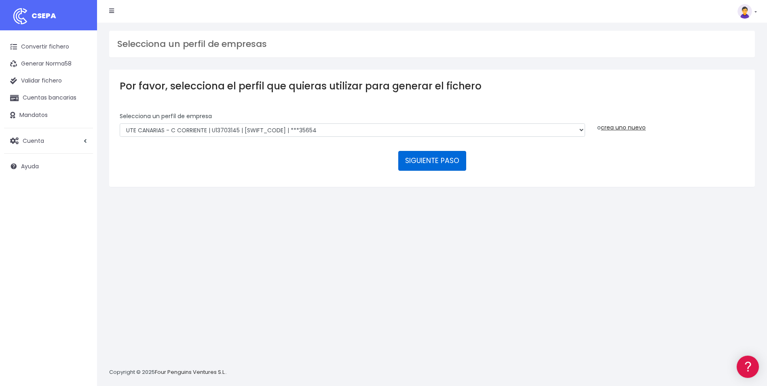
click at [430, 156] on button "SIGUIENTE PASO" at bounding box center [432, 160] width 68 height 19
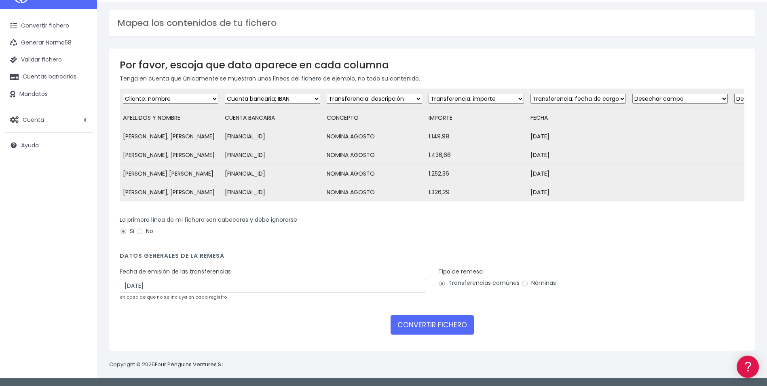
scroll to position [36, 0]
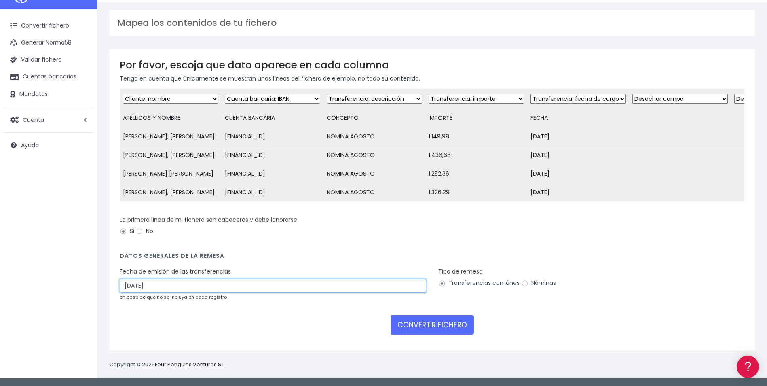
click at [161, 282] on input "30/08/2025" at bounding box center [273, 286] width 307 height 14
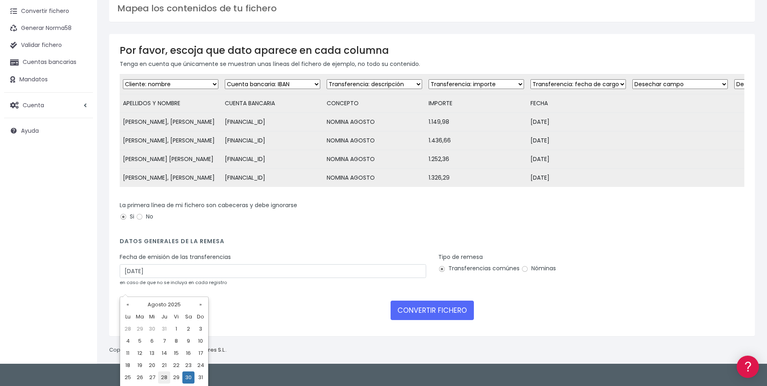
click at [169, 378] on td "28" at bounding box center [164, 377] width 12 height 12
type input "28/08/2025"
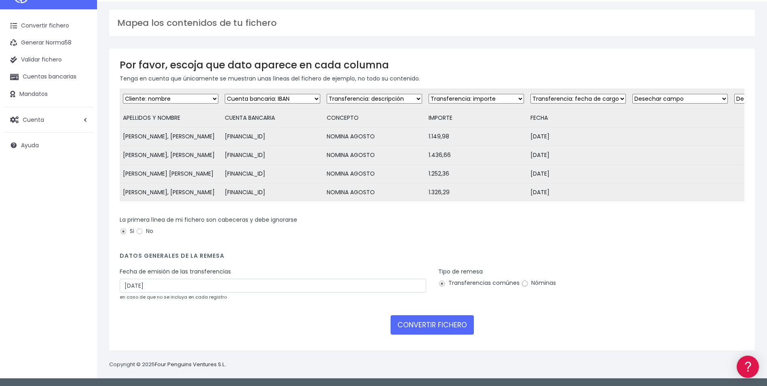
click at [523, 284] on input "Nóminas" at bounding box center [524, 283] width 7 height 7
radio input "true"
click at [452, 332] on button "CONVERTIR FICHERO" at bounding box center [432, 324] width 83 height 19
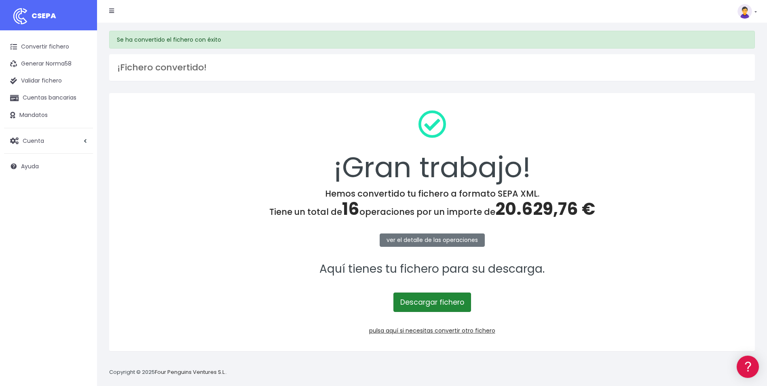
click at [435, 309] on link "Descargar fichero" at bounding box center [433, 301] width 78 height 19
click at [442, 334] on link "pulsa aquí si necesitas convertir otro fichero" at bounding box center [432, 330] width 126 height 8
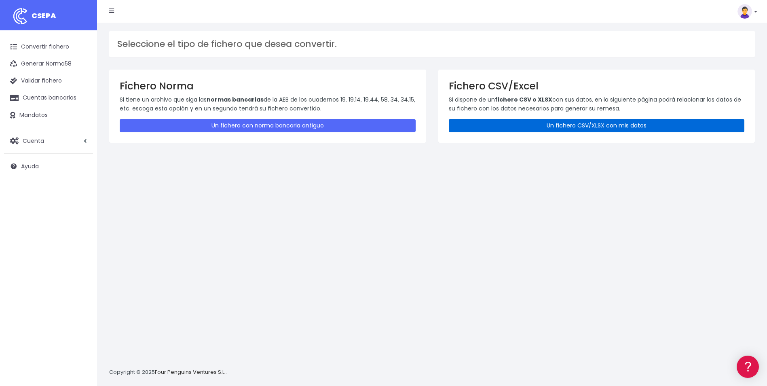
click at [636, 127] on link "Un fichero CSV/XLSX con mis datos" at bounding box center [597, 125] width 296 height 13
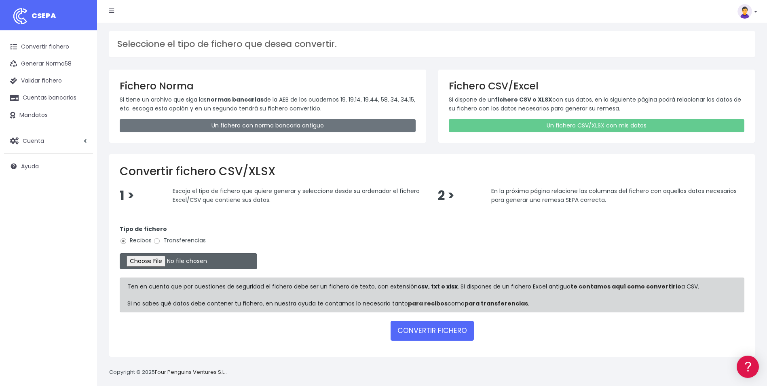
click at [150, 260] on input "file" at bounding box center [189, 261] width 138 height 16
type input "C:\fakepath\REMESA TFS_082025.ok.csv"
click at [154, 241] on input "Transferencias" at bounding box center [156, 240] width 7 height 7
radio input "true"
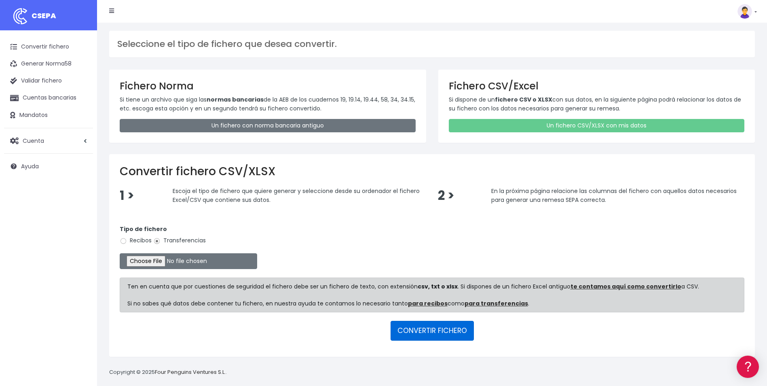
click at [448, 332] on button "CONVERTIR FICHERO" at bounding box center [432, 330] width 83 height 19
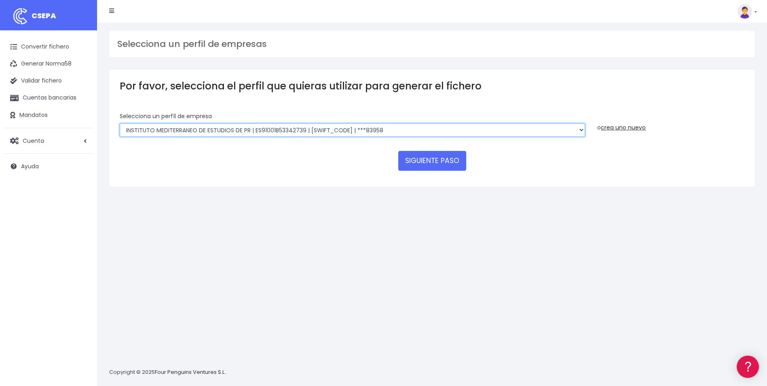
click at [580, 128] on select "INSTITUTO MEDITERRANEO DE ESTUDIOS DE PR | ES91001B53342739 | [SWIFT_CODE] | **…" at bounding box center [353, 130] width 466 height 14
select select "1887"
click at [120, 123] on select "INSTITUTO MEDITERRANEO DE ESTUDIOS DE PR | ES91001B53342739 | [SWIFT_CODE] | **…" at bounding box center [353, 130] width 466 height 14
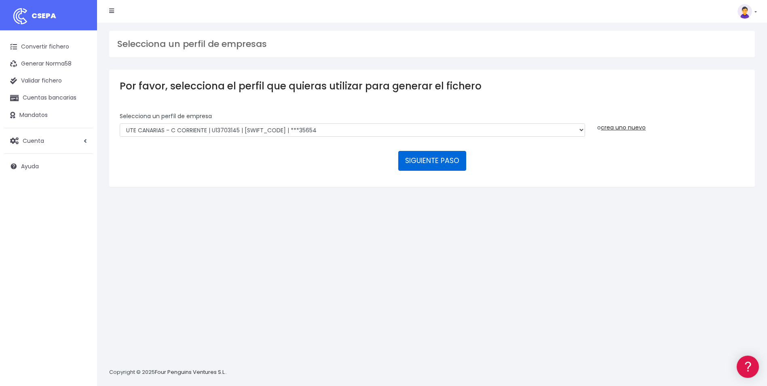
click at [428, 163] on button "SIGUIENTE PASO" at bounding box center [432, 160] width 68 height 19
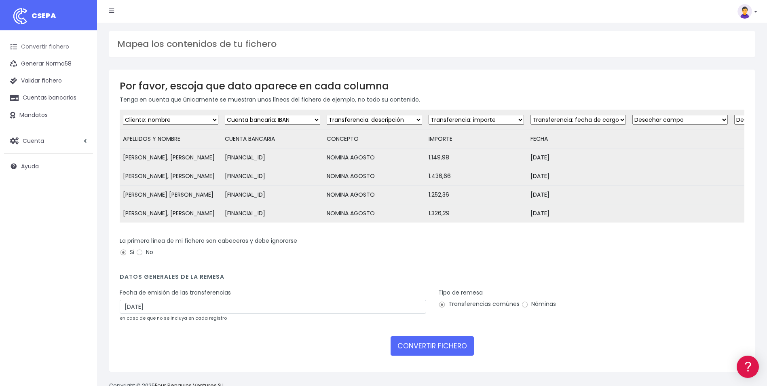
click at [57, 42] on link "Convertir fichero" at bounding box center [48, 46] width 89 height 17
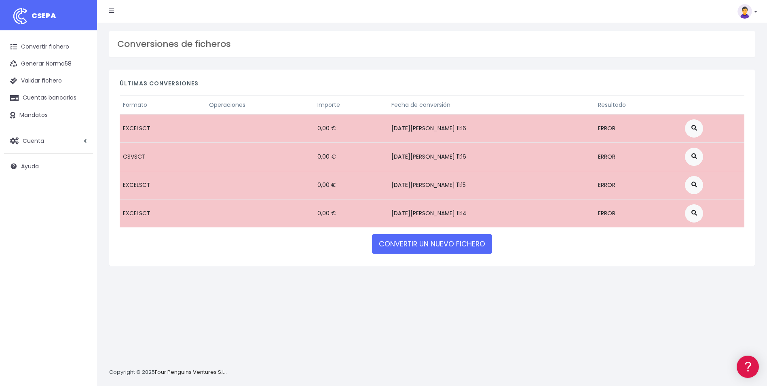
scroll to position [8, 0]
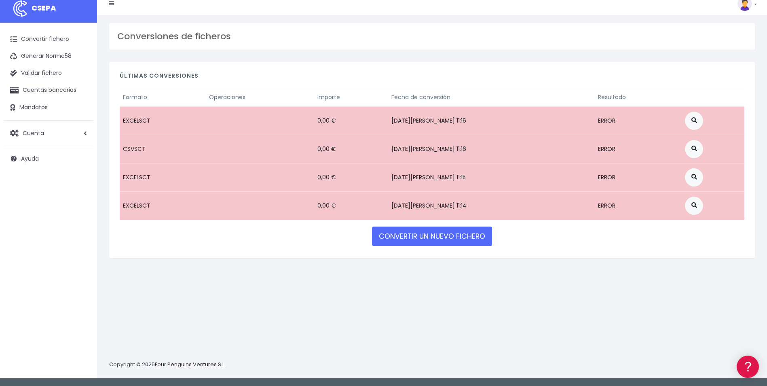
click at [534, 265] on div "Últimas conversiones Formato Operaciones Importe Fecha de conversión Resultado …" at bounding box center [432, 165] width 658 height 207
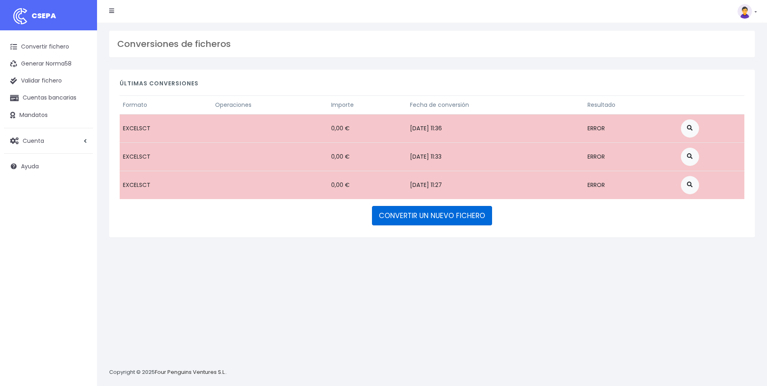
click at [436, 216] on link "CONVERTIR UN NUEVO FICHERO" at bounding box center [432, 215] width 120 height 19
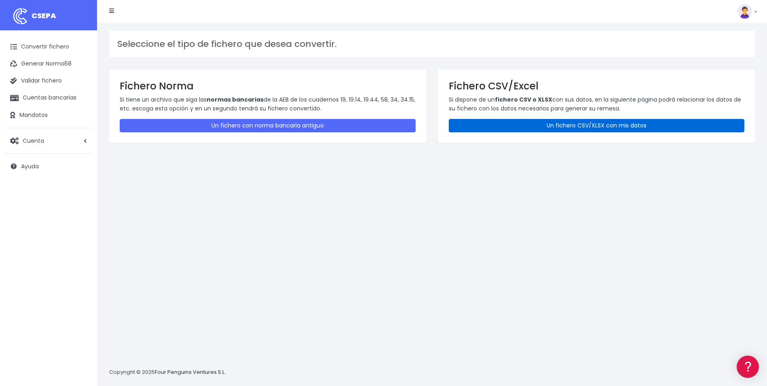
click at [607, 130] on link "Un fichero CSV/XLSX con mis datos" at bounding box center [597, 125] width 296 height 13
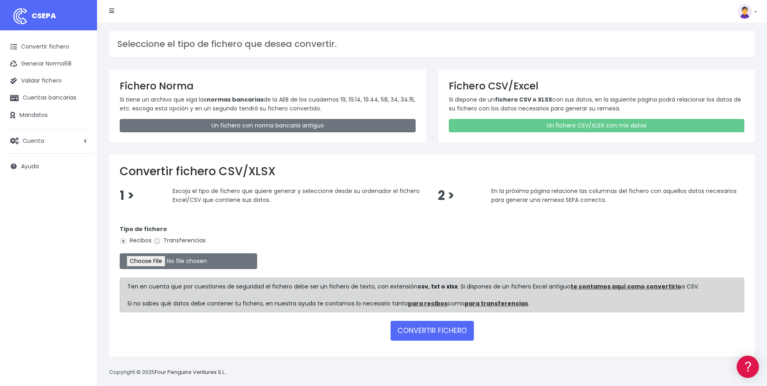
click at [159, 239] on input "Transferencias" at bounding box center [156, 240] width 7 height 7
radio input "true"
click at [155, 262] on input "file" at bounding box center [189, 261] width 138 height 16
type input "C:\fakepath\formacion correcta.csv"
click at [457, 331] on button "CONVERTIR FICHERO" at bounding box center [432, 330] width 83 height 19
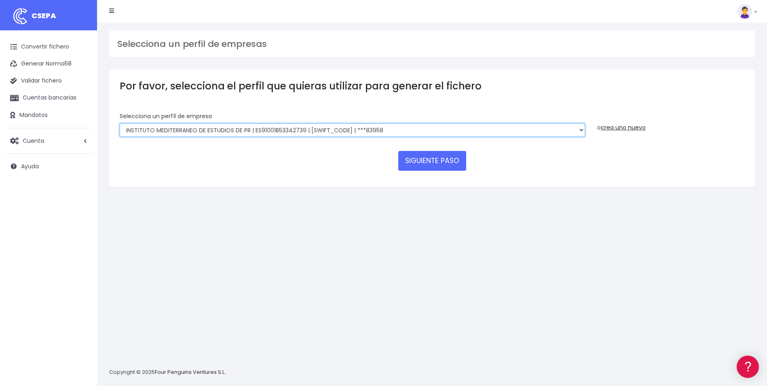
click at [583, 131] on select "INSTITUTO MEDITERRANEO DE ESTUDIOS DE PR | ES91001B53342739 | BSCHESMMXXX | ***…" at bounding box center [353, 130] width 466 height 14
select select "840"
click at [120, 123] on select "INSTITUTO MEDITERRANEO DE ESTUDIOS DE PR | ES91001B53342739 | BSCHESMMXXX | ***…" at bounding box center [353, 130] width 466 height 14
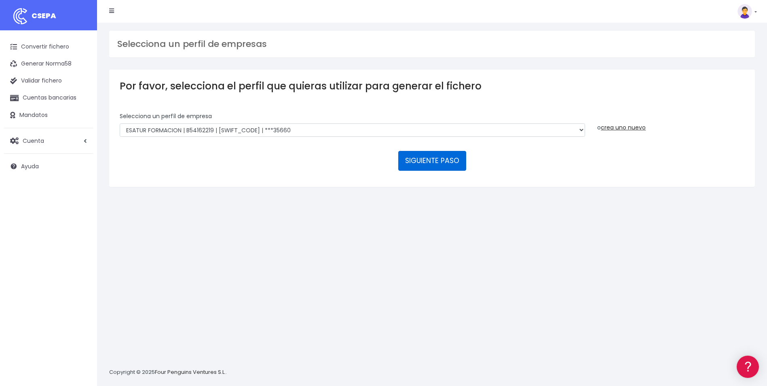
click at [432, 155] on button "SIGUIENTE PASO" at bounding box center [432, 160] width 68 height 19
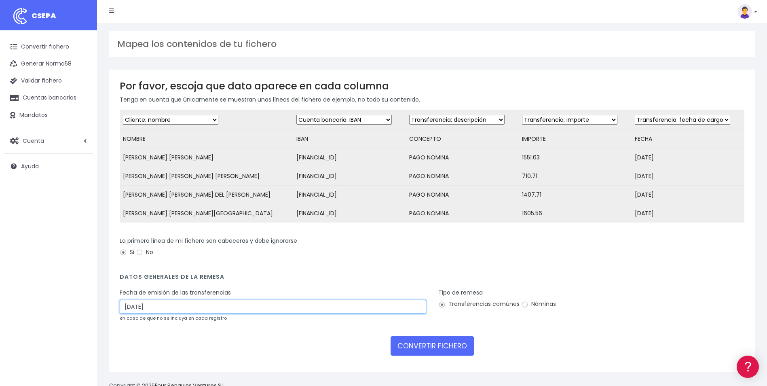
click at [227, 313] on input "30/08/2025" at bounding box center [273, 307] width 307 height 14
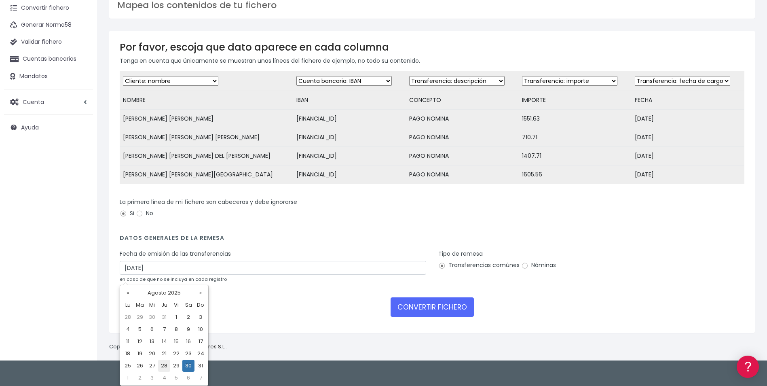
click at [162, 366] on td "28" at bounding box center [164, 366] width 12 height 12
type input "28/08/2025"
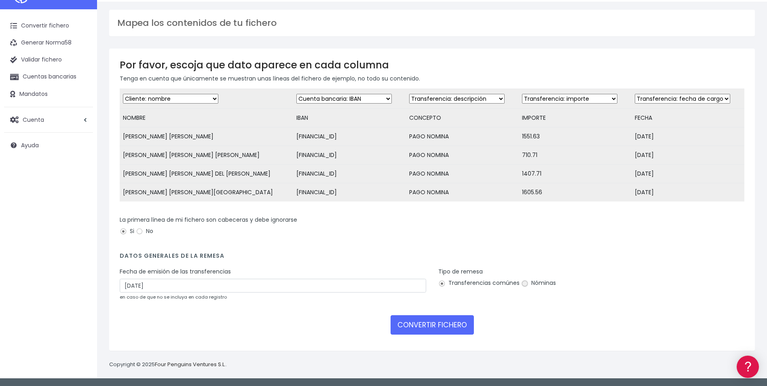
click at [525, 283] on input "Nóminas" at bounding box center [524, 283] width 7 height 7
radio input "true"
click at [449, 316] on button "CONVERTIR FICHERO" at bounding box center [432, 324] width 83 height 19
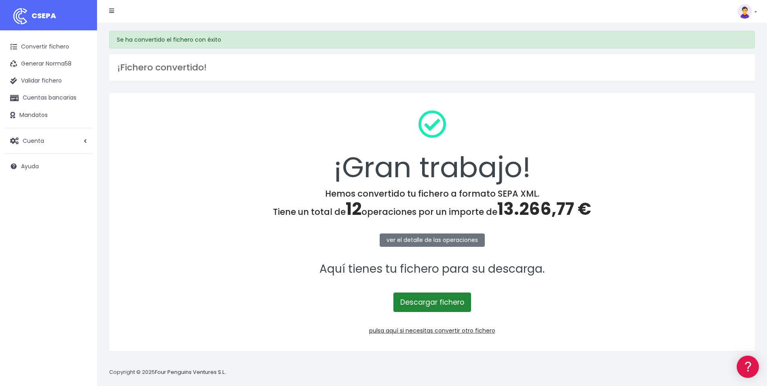
click at [440, 305] on link "Descargar fichero" at bounding box center [433, 301] width 78 height 19
click at [553, 322] on div "¡Gran trabajo! Hemos convertido tu fichero a formato SEPA XML. Tiene un total d…" at bounding box center [432, 222] width 646 height 258
click at [408, 303] on link "Descargar fichero" at bounding box center [433, 301] width 78 height 19
click at [408, 331] on link "pulsa aquí si necesitas convertir otro fichero" at bounding box center [432, 330] width 126 height 8
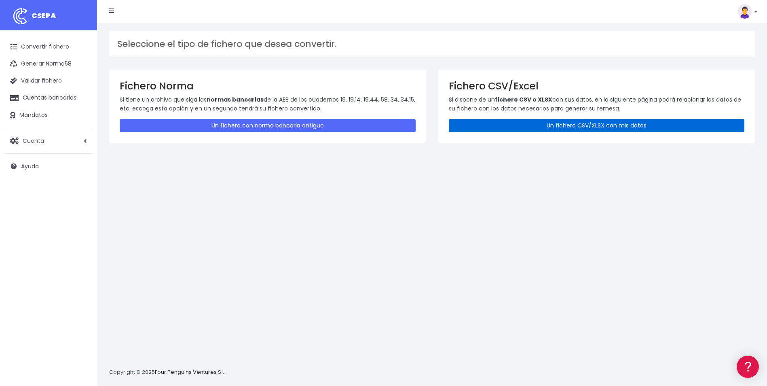
click at [557, 123] on link "Un fichero CSV/XLSX con mis datos" at bounding box center [597, 125] width 296 height 13
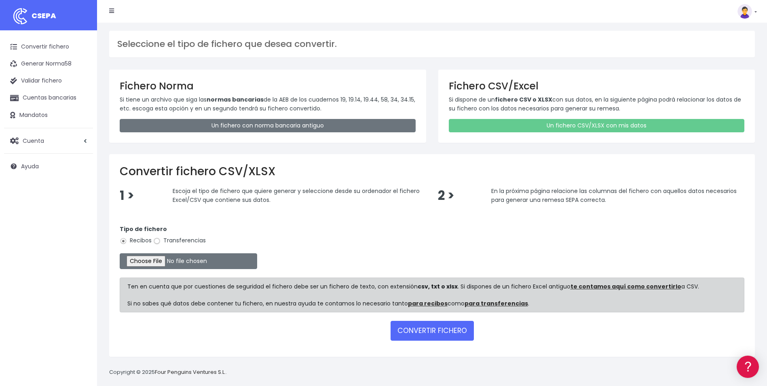
click at [154, 240] on input "Transferencias" at bounding box center [156, 240] width 7 height 7
radio input "true"
click at [150, 259] on input "file" at bounding box center [189, 261] width 138 height 16
type input "C:\fakepath\REMESA NOMINAS ALCANTE 082025.csv"
click at [438, 324] on button "CONVERTIR FICHERO" at bounding box center [432, 330] width 83 height 19
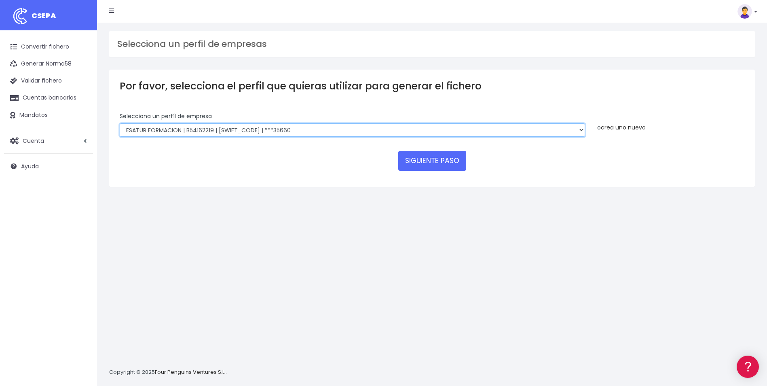
click at [501, 126] on select "INSTITUTO MEDITERRANEO DE ESTUDIOS DE PR | ES91001B53342739 | [SWIFT_CODE] | **…" at bounding box center [353, 130] width 466 height 14
select select "2478"
click at [120, 123] on select "INSTITUTO MEDITERRANEO DE ESTUDIOS DE PR | ES91001B53342739 | [SWIFT_CODE] | **…" at bounding box center [353, 130] width 466 height 14
click at [432, 154] on button "SIGUIENTE PASO" at bounding box center [432, 160] width 68 height 19
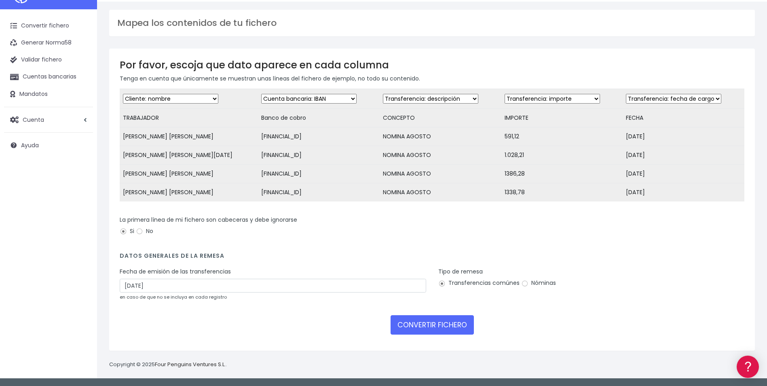
scroll to position [27, 0]
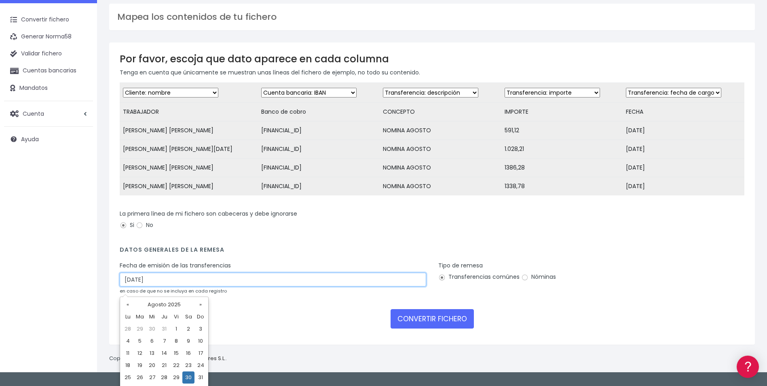
click at [220, 283] on input "[DATE]" at bounding box center [273, 280] width 307 height 14
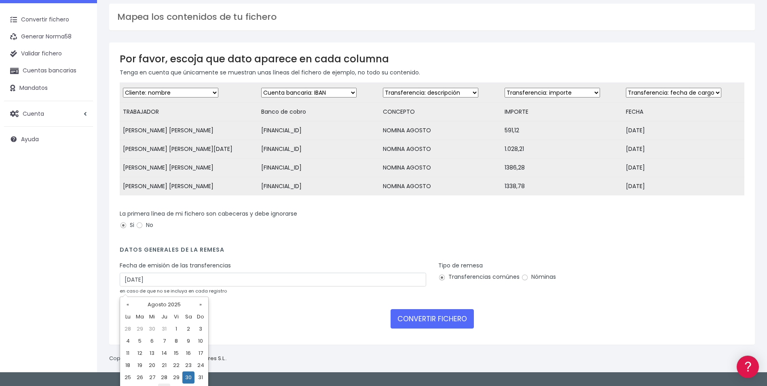
click at [164, 383] on td "4" at bounding box center [164, 389] width 12 height 12
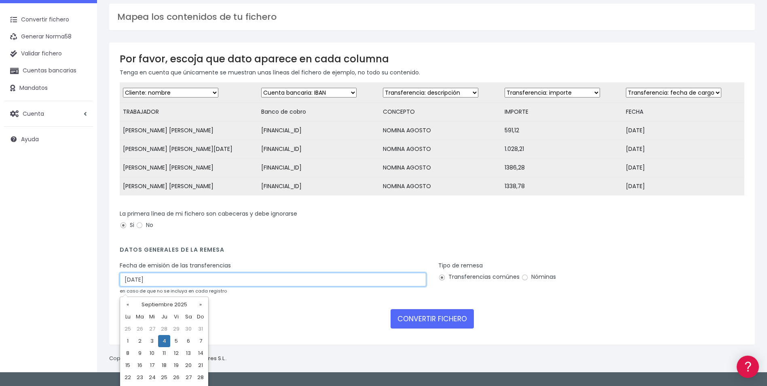
click at [227, 286] on input "04/09/2025" at bounding box center [273, 280] width 307 height 14
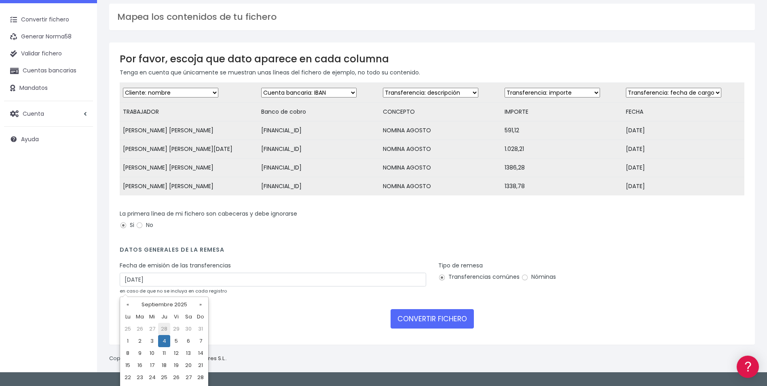
click at [163, 332] on td "28" at bounding box center [164, 329] width 12 height 12
type input "[DATE]"
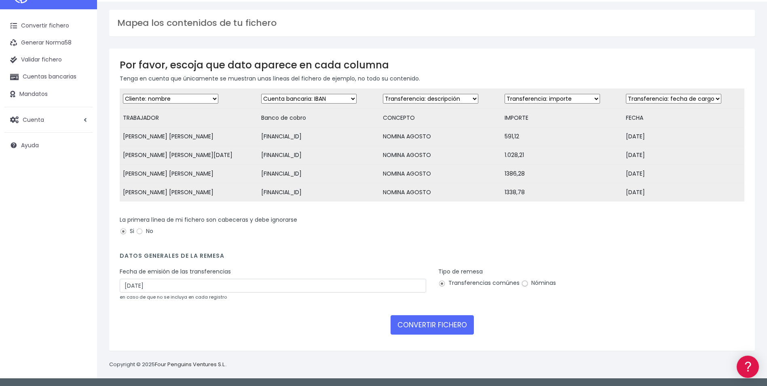
click at [521, 283] on input "Nóminas" at bounding box center [524, 283] width 7 height 7
radio input "true"
click at [425, 327] on button "CONVERTIR FICHERO" at bounding box center [432, 324] width 83 height 19
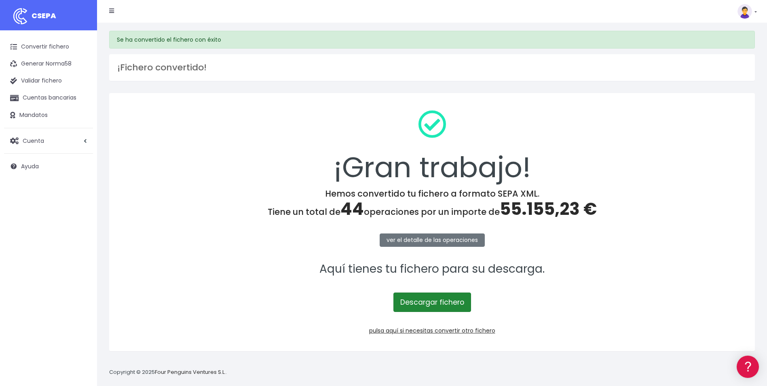
click at [428, 306] on link "Descargar fichero" at bounding box center [433, 301] width 78 height 19
click at [447, 332] on link "pulsa aquí si necesitas convertir otro fichero" at bounding box center [432, 330] width 126 height 8
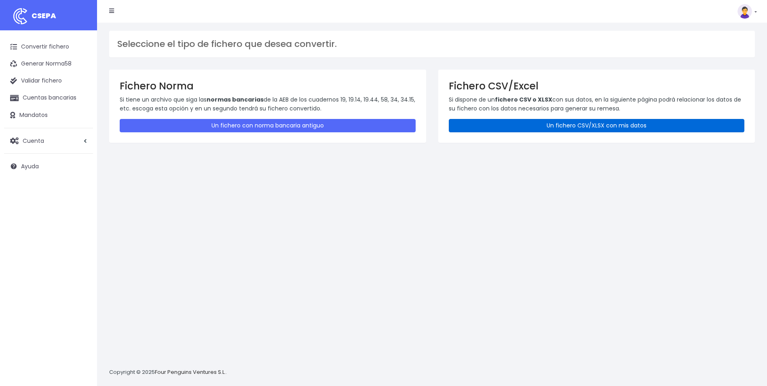
click at [578, 125] on link "Un fichero CSV/XLSX con mis datos" at bounding box center [597, 125] width 296 height 13
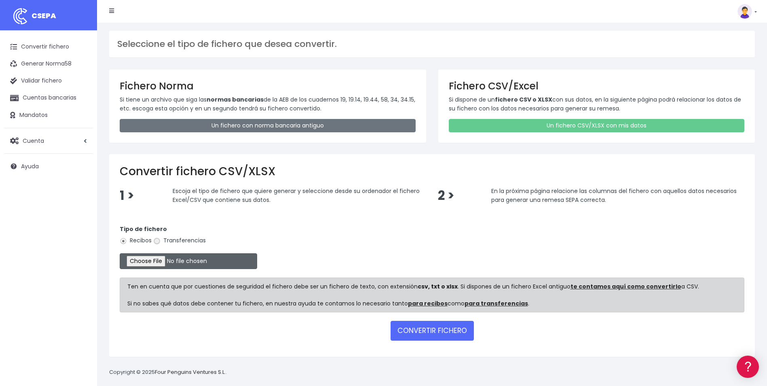
drag, startPoint x: 157, startPoint y: 239, endPoint x: 150, endPoint y: 258, distance: 20.2
click at [156, 240] on input "Transferencias" at bounding box center [156, 240] width 7 height 7
radio input "true"
click at [150, 263] on input "file" at bounding box center [189, 261] width 138 height 16
type input "C:\fakepath\REMESA_VALENCIA_082025.csv"
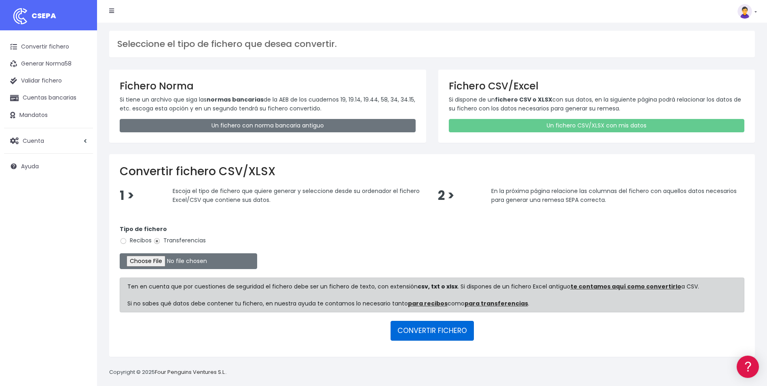
click at [438, 330] on button "CONVERTIR FICHERO" at bounding box center [432, 330] width 83 height 19
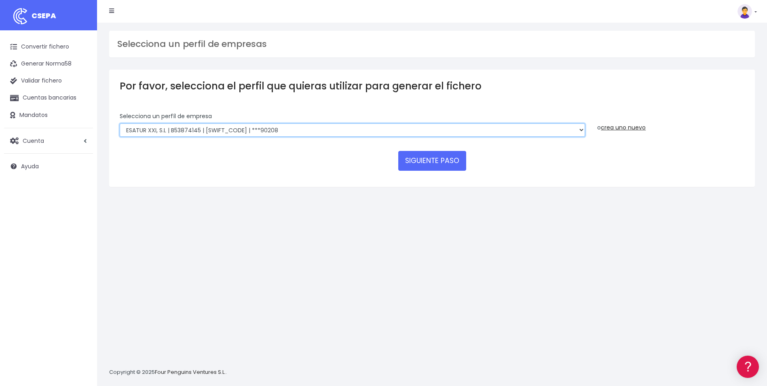
click at [557, 128] on select "INSTITUTO MEDITERRANEO DE ESTUDIOS DE PR | ES91001B53342739 | BSCHESMMXXX | ***…" at bounding box center [353, 130] width 466 height 14
click at [398, 131] on select "INSTITUTO MEDITERRANEO DE ESTUDIOS DE PR | ES91001B53342739 | BSCHESMMXXX | ***…" at bounding box center [353, 130] width 466 height 14
click at [438, 165] on button "SIGUIENTE PASO" at bounding box center [432, 160] width 68 height 19
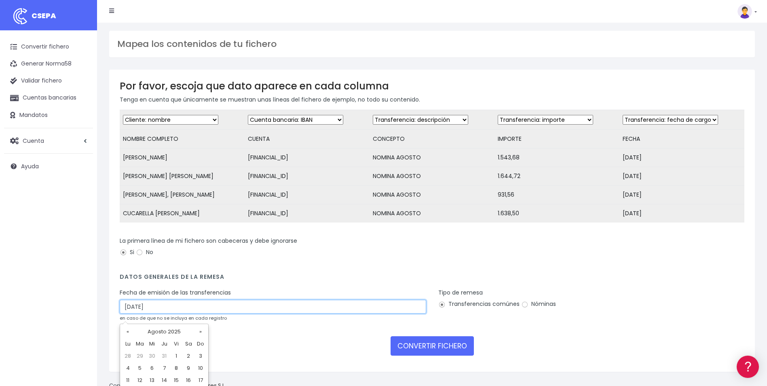
click at [173, 313] on input "[DATE]" at bounding box center [273, 307] width 307 height 14
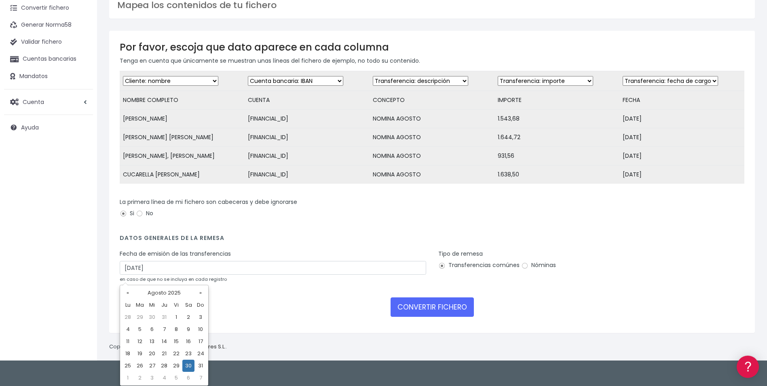
drag, startPoint x: 163, startPoint y: 364, endPoint x: 274, endPoint y: 355, distance: 111.6
click at [164, 364] on td "28" at bounding box center [164, 366] width 12 height 12
type input "[DATE]"
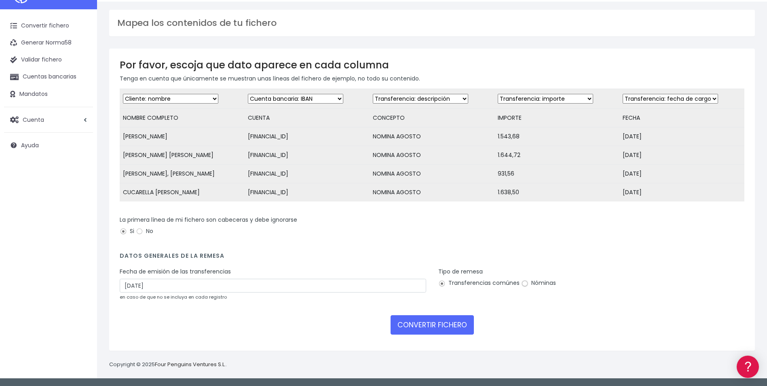
click at [525, 284] on input "Nóminas" at bounding box center [524, 283] width 7 height 7
radio input "true"
click at [433, 328] on button "CONVERTIR FICHERO" at bounding box center [432, 324] width 83 height 19
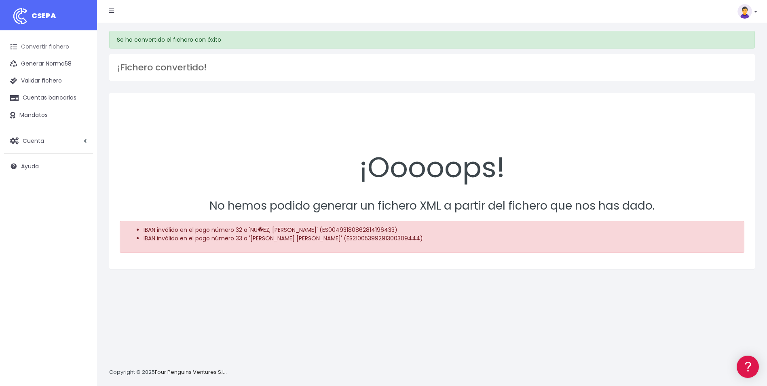
click at [37, 47] on link "Convertir fichero" at bounding box center [48, 46] width 89 height 17
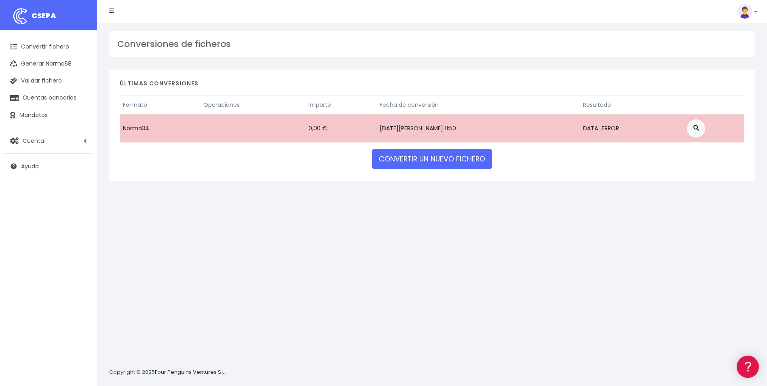
click at [453, 171] on div "Últimas conversiones Formato Operaciones Importe Fecha de conversión Resultado …" at bounding box center [432, 125] width 646 height 111
click at [452, 161] on link "CONVERTIR UN NUEVO FICHERO" at bounding box center [432, 158] width 120 height 19
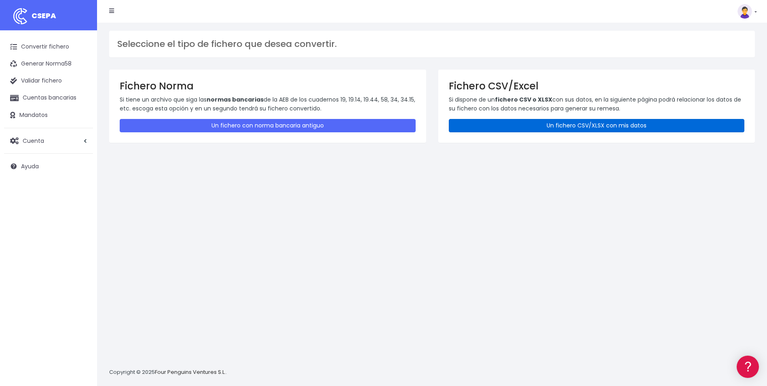
click at [516, 123] on link "Un fichero CSV/XLSX con mis datos" at bounding box center [597, 125] width 296 height 13
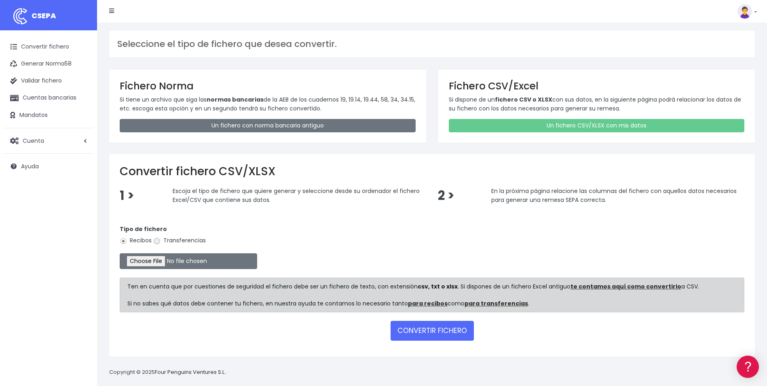
click at [158, 240] on input "Transferencias" at bounding box center [156, 240] width 7 height 7
radio input "true"
click at [152, 259] on input "file" at bounding box center [189, 261] width 138 height 16
type input "C:\fakepath\REMESA_VALENCIA_082025.csv"
click at [438, 330] on button "CONVERTIR FICHERO" at bounding box center [432, 330] width 83 height 19
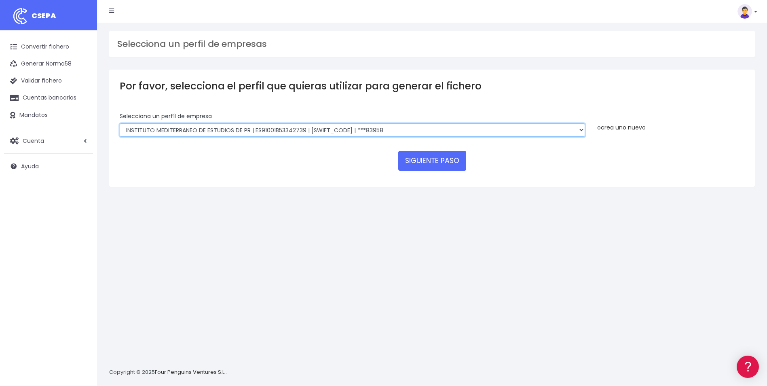
click at [518, 131] on select "INSTITUTO MEDITERRANEO DE ESTUDIOS DE PR | ES91001B53342739 | [SWIFT_CODE] | **…" at bounding box center [353, 130] width 466 height 14
select select "2478"
click at [120, 123] on select "INSTITUTO MEDITERRANEO DE ESTUDIOS DE PR | ES91001B53342739 | BSCHESMMXXX | ***…" at bounding box center [353, 130] width 466 height 14
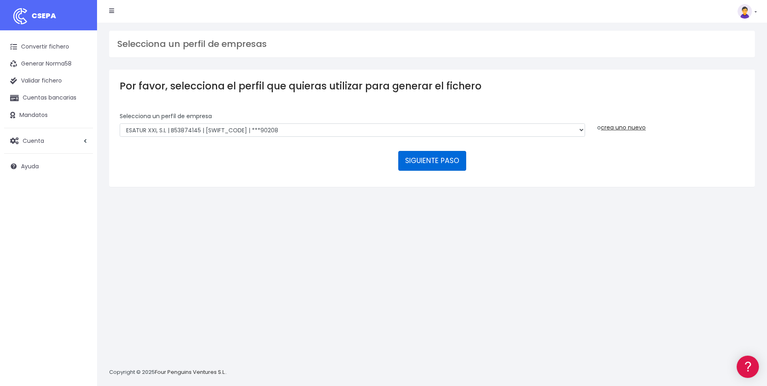
click at [445, 165] on button "SIGUIENTE PASO" at bounding box center [432, 160] width 68 height 19
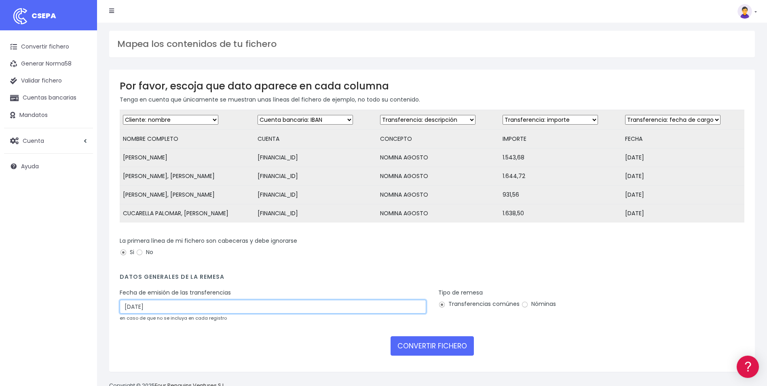
click at [220, 308] on input "[DATE]" at bounding box center [273, 307] width 307 height 14
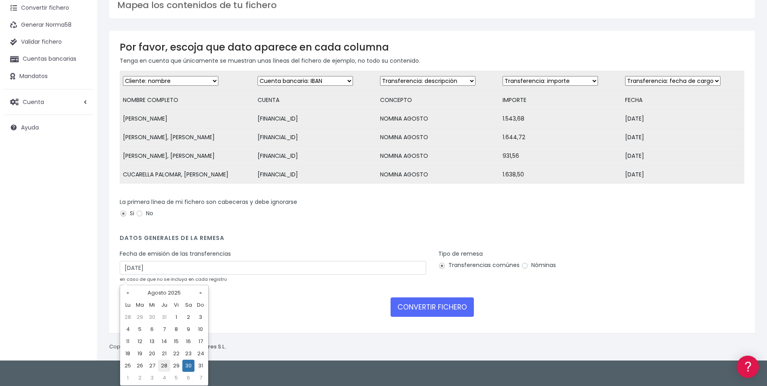
click at [163, 366] on td "28" at bounding box center [164, 366] width 12 height 12
type input "[DATE]"
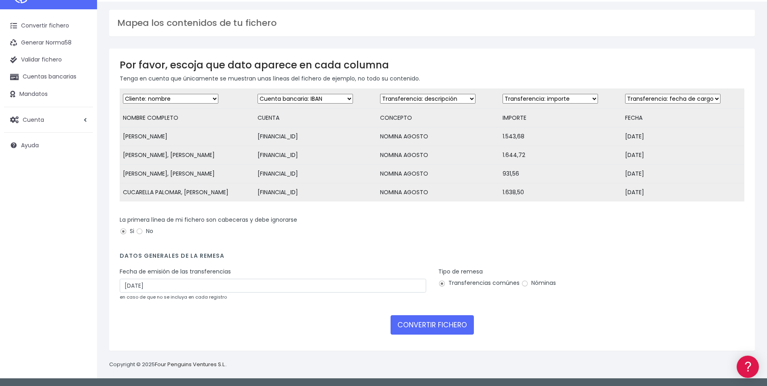
scroll to position [27, 0]
click at [521, 284] on input "Nóminas" at bounding box center [524, 283] width 7 height 7
radio input "true"
click at [433, 328] on button "CONVERTIR FICHERO" at bounding box center [432, 324] width 83 height 19
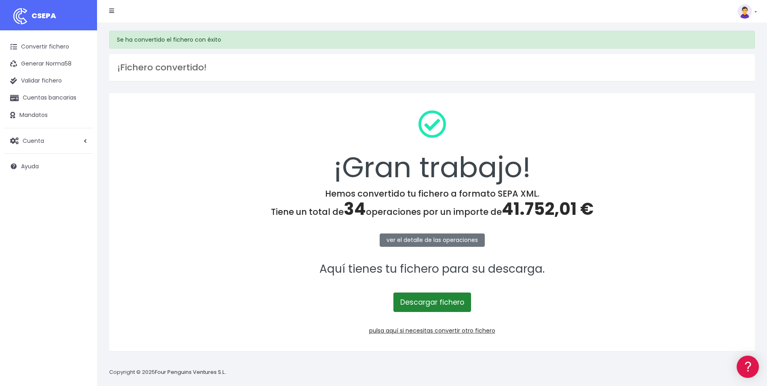
click at [432, 305] on link "Descargar fichero" at bounding box center [433, 301] width 78 height 19
